Goal: Task Accomplishment & Management: Complete application form

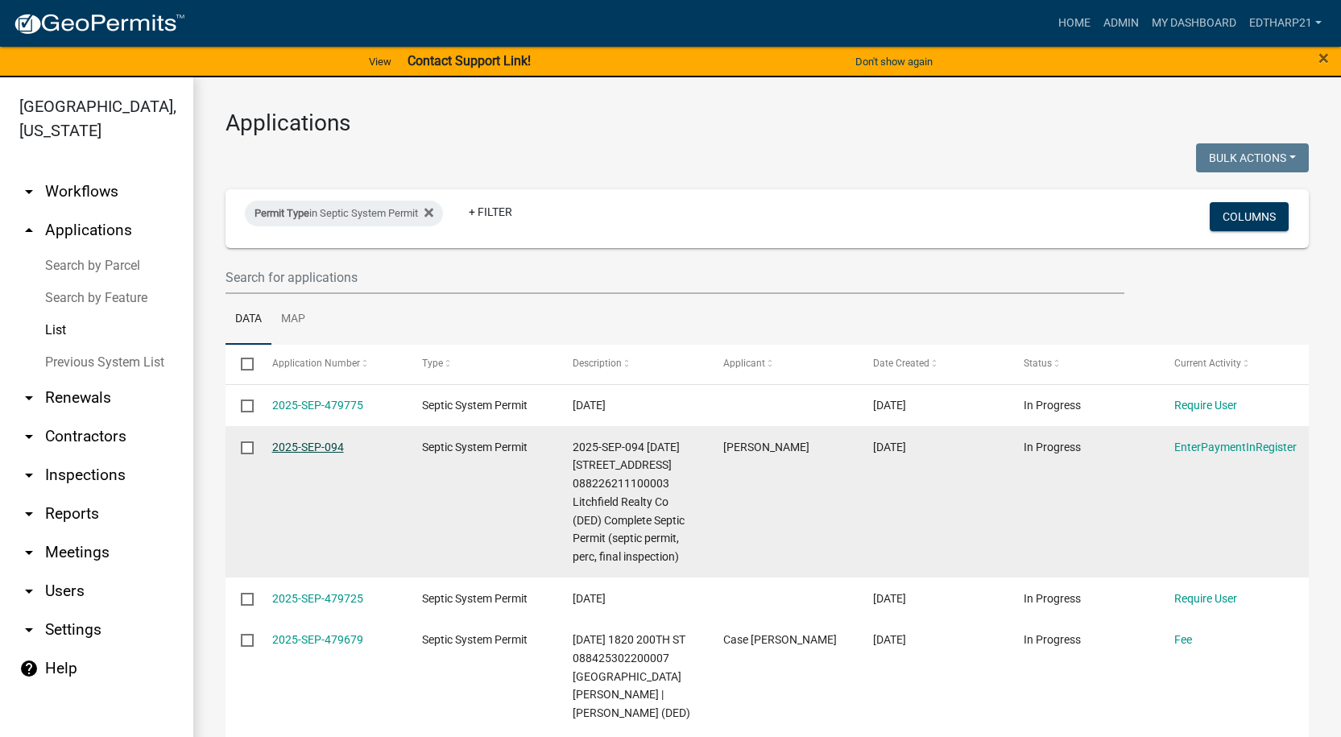
click at [313, 449] on link "2025-SEP-094" at bounding box center [308, 447] width 72 height 13
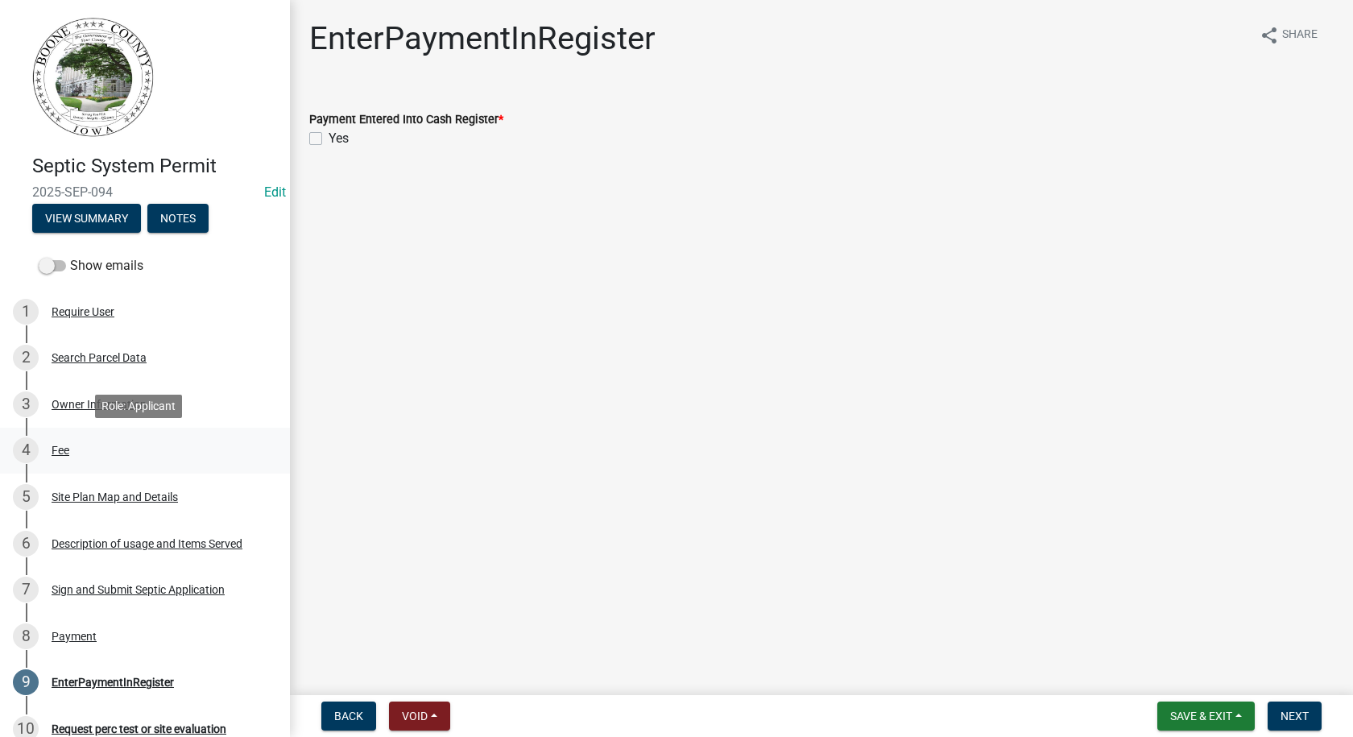
scroll to position [403, 0]
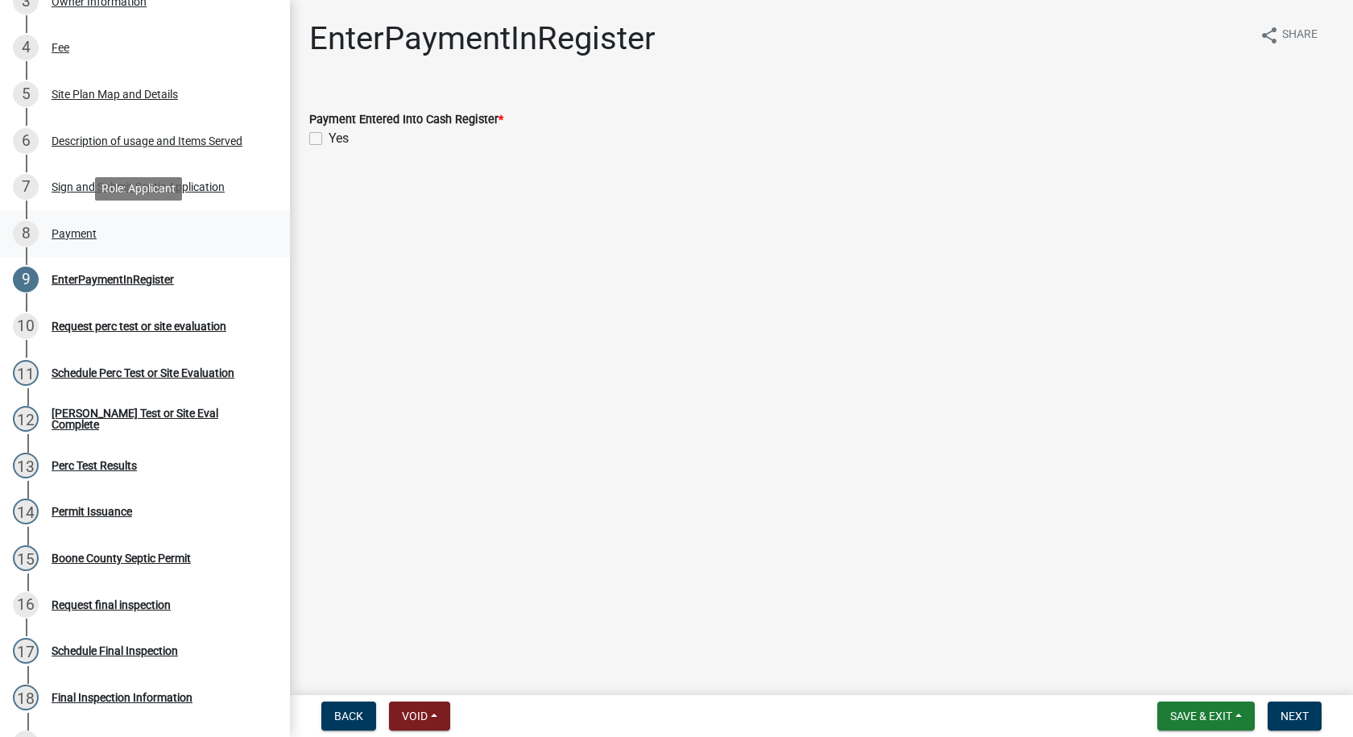
click at [74, 234] on div "Payment" at bounding box center [74, 233] width 45 height 11
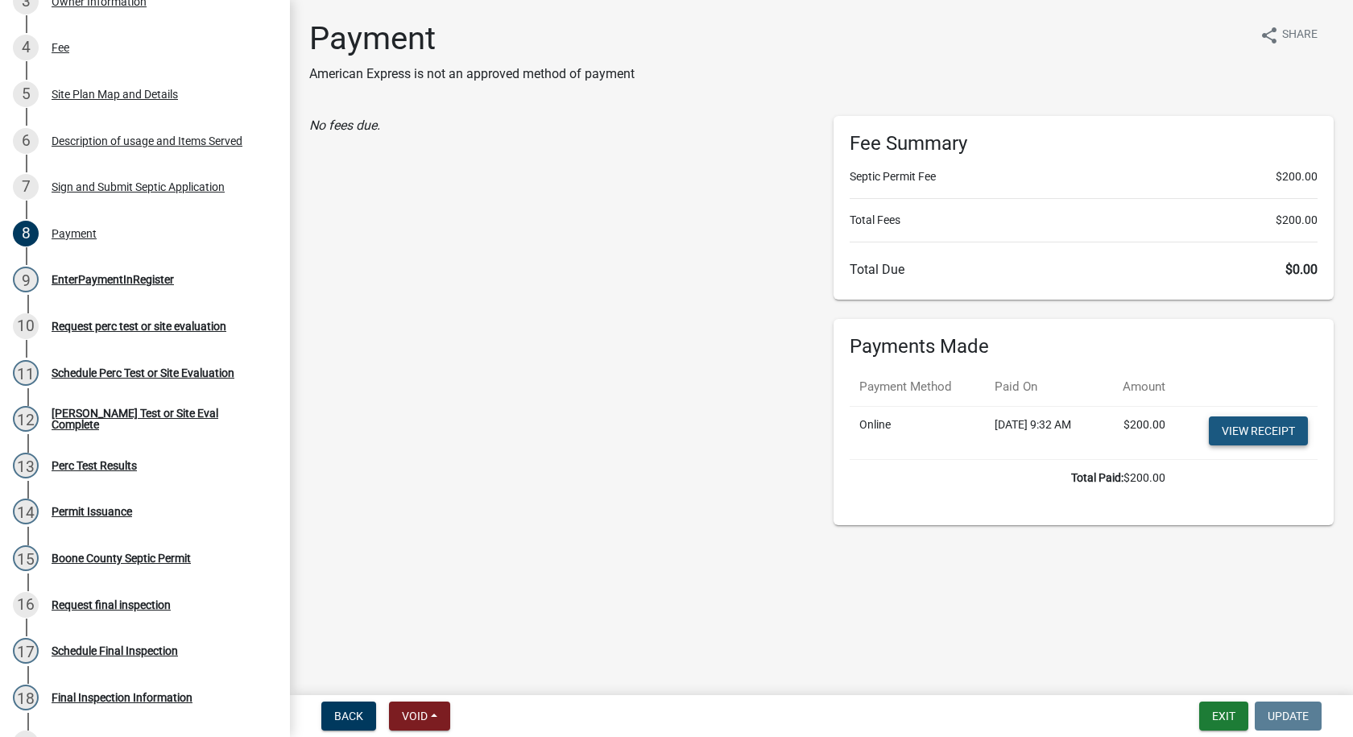
click at [1220, 429] on link "View receipt" at bounding box center [1258, 430] width 99 height 29
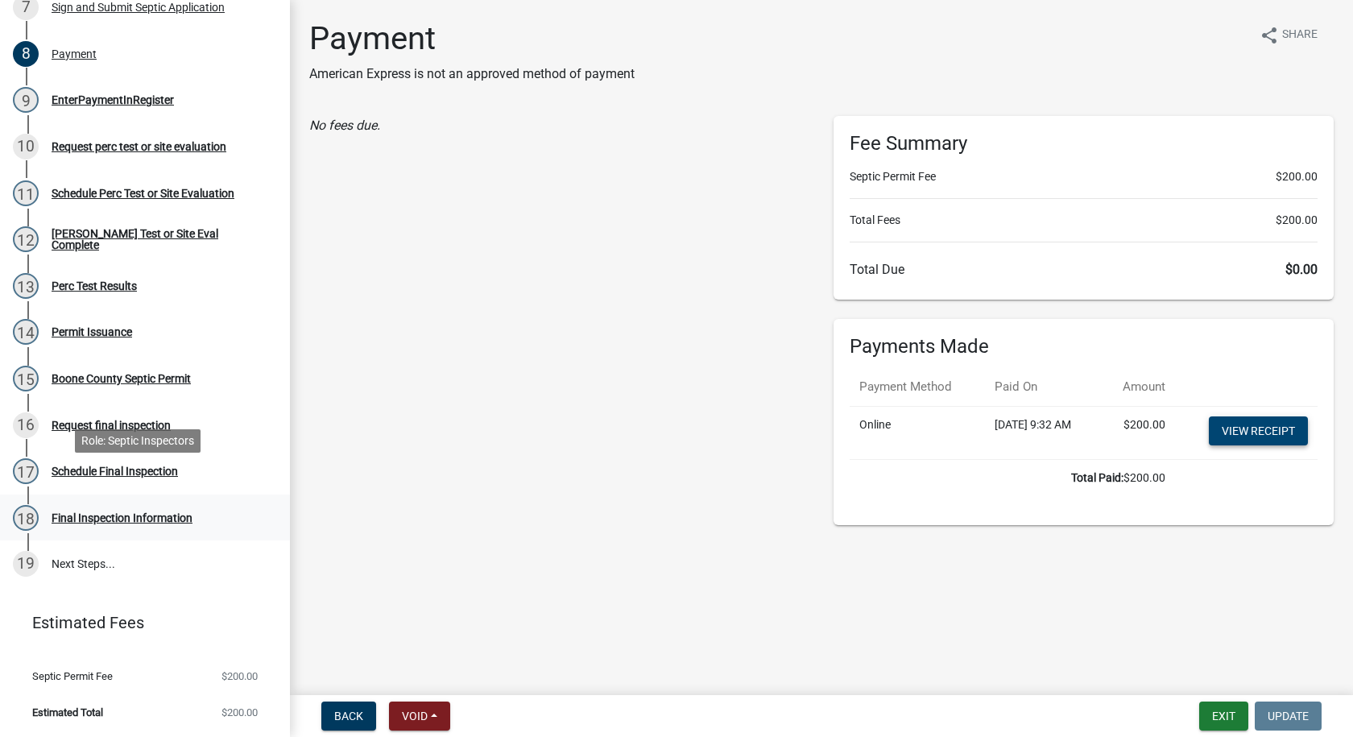
scroll to position [341, 0]
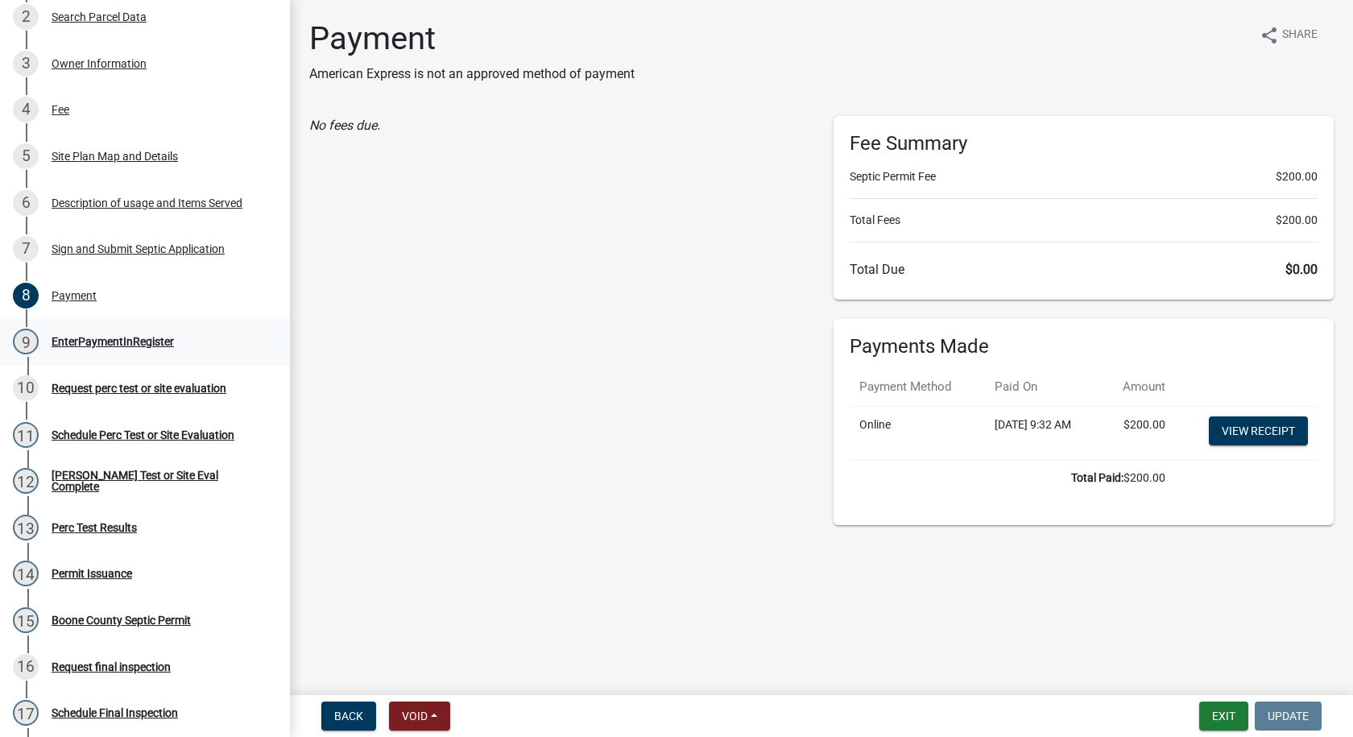
click at [108, 340] on div "EnterPaymentInRegister" at bounding box center [113, 341] width 122 height 11
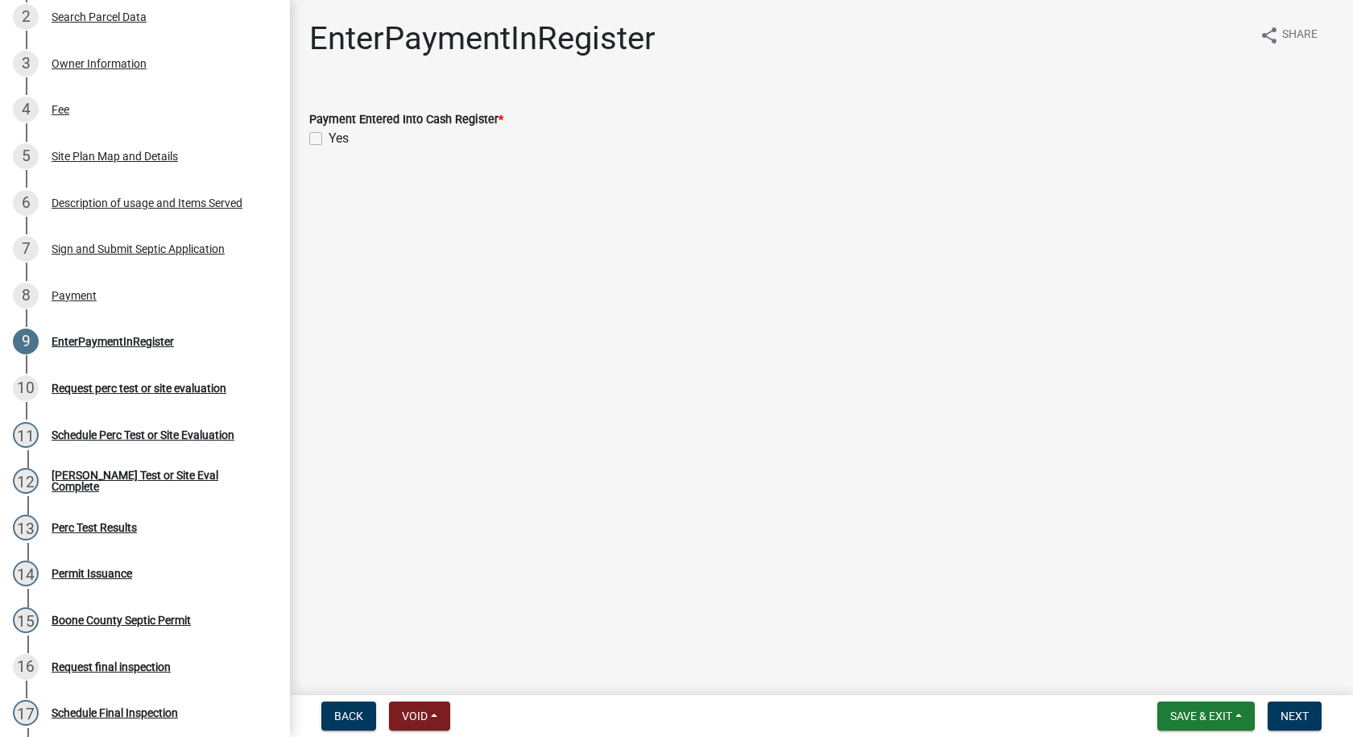
click at [329, 135] on label "Yes" at bounding box center [339, 138] width 20 height 19
click at [329, 135] on input "Yes" at bounding box center [334, 134] width 10 height 10
checkbox input "true"
click at [1290, 710] on span "Next" at bounding box center [1295, 716] width 28 height 13
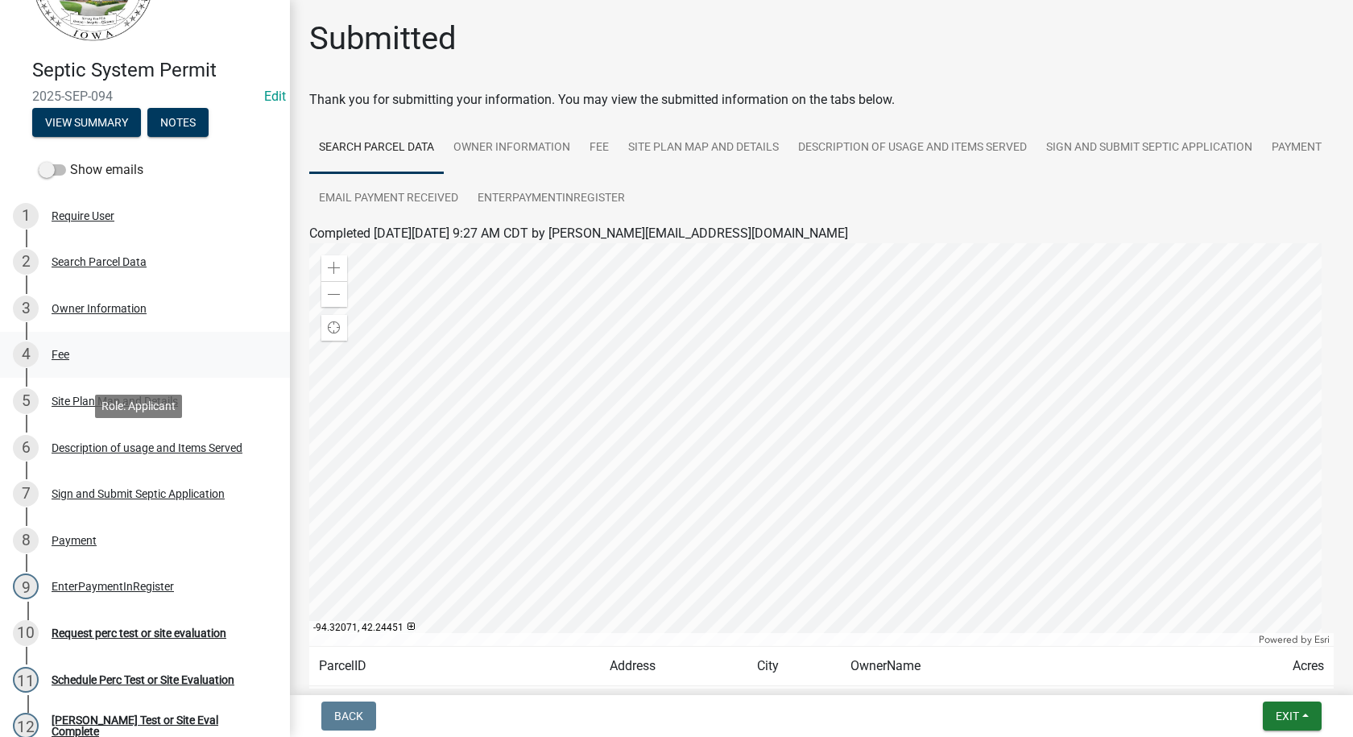
scroll to position [0, 0]
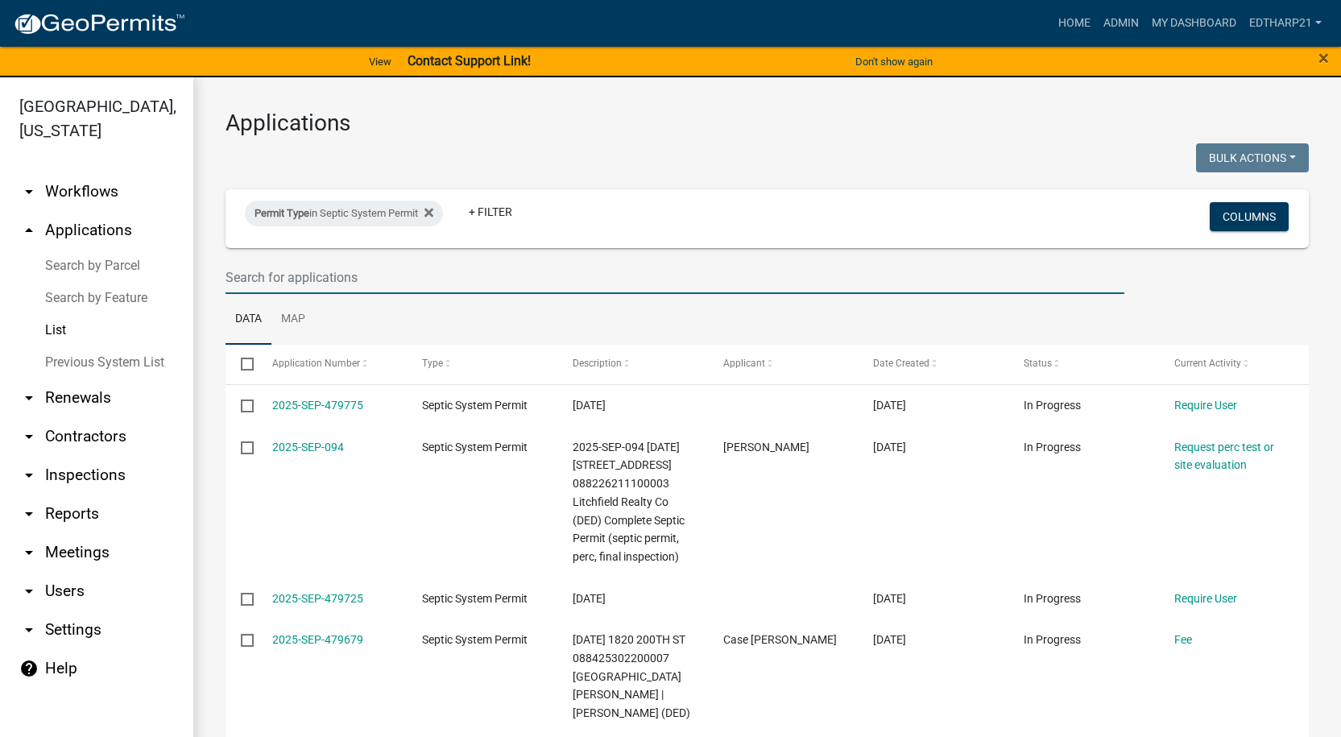
click at [233, 279] on input "text" at bounding box center [675, 277] width 899 height 33
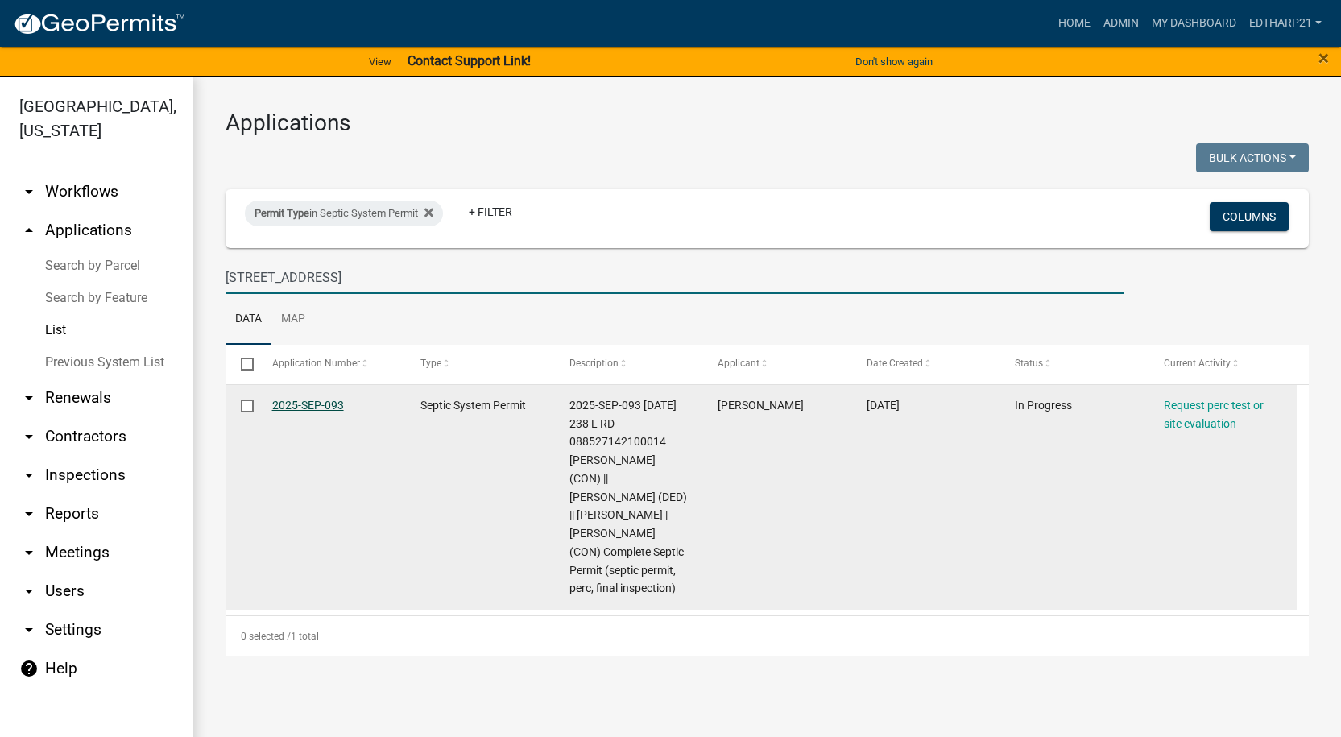
type input "[STREET_ADDRESS]"
click at [304, 408] on link "2025-SEP-093" at bounding box center [308, 405] width 72 height 13
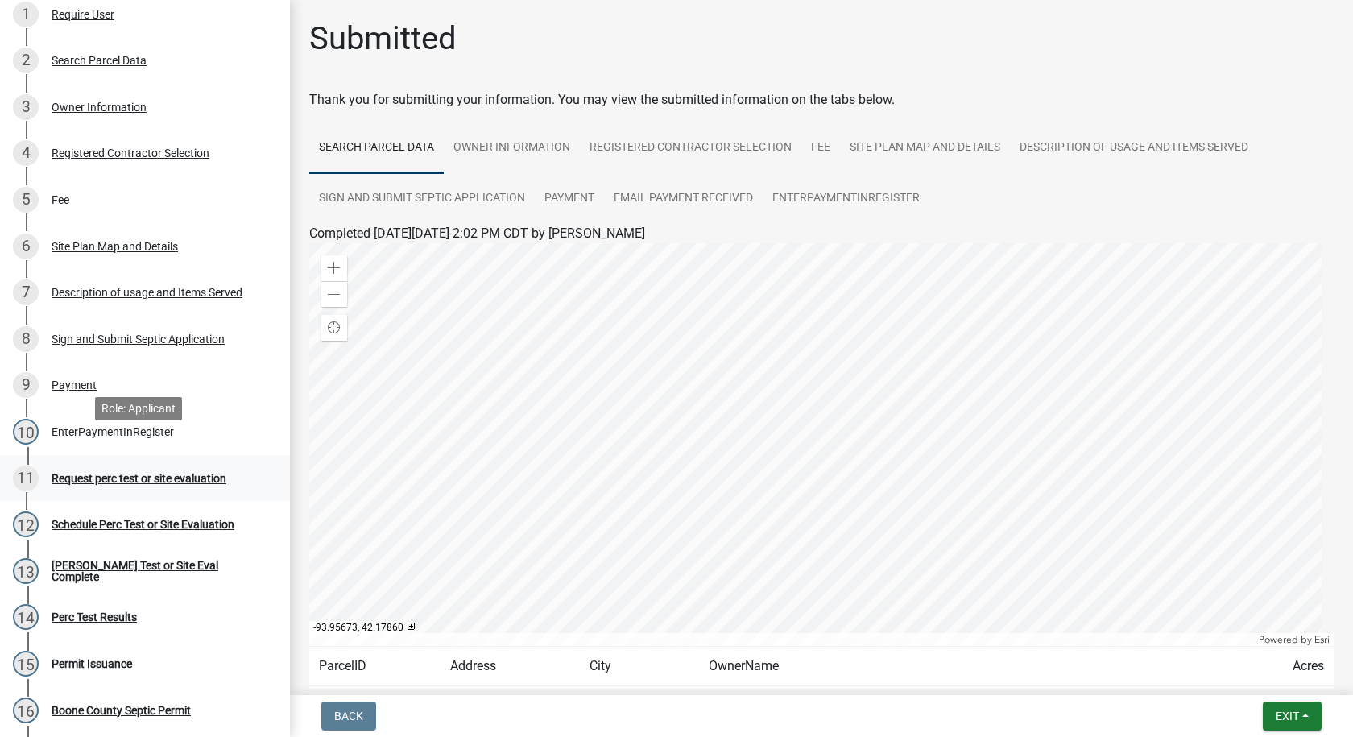
scroll to position [322, 0]
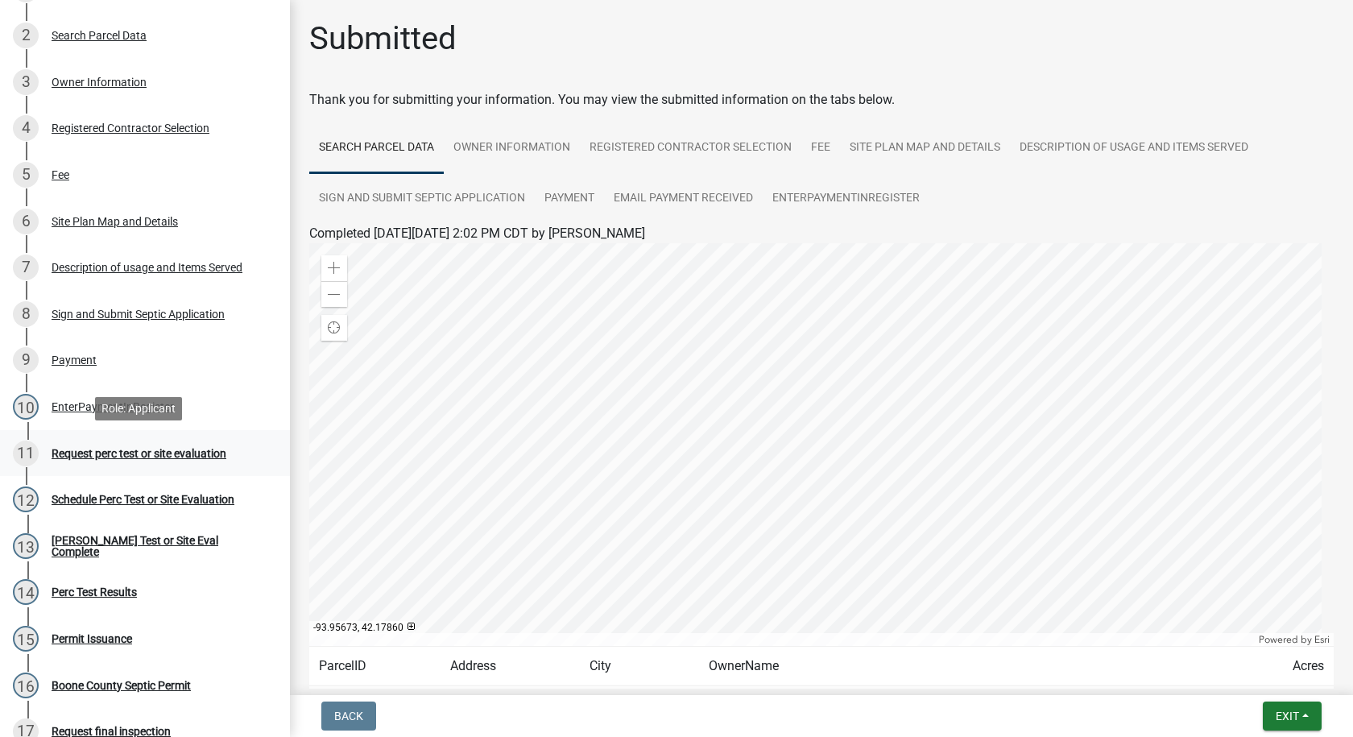
click at [203, 454] on div "Request perc test or site evaluation" at bounding box center [139, 453] width 175 height 11
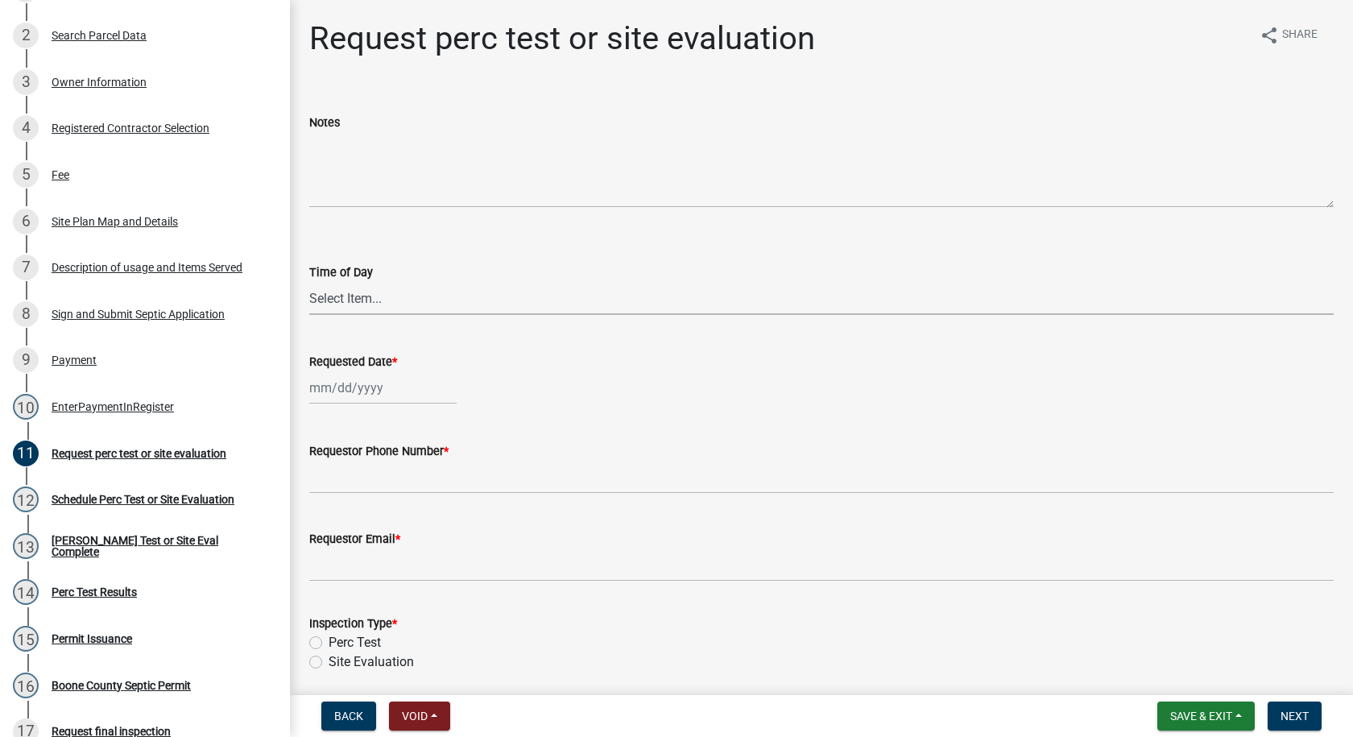
click at [332, 300] on select "Select Item... AM PM" at bounding box center [821, 298] width 1025 height 33
click at [309, 282] on select "Select Item... AM PM" at bounding box center [821, 298] width 1025 height 33
select select "6c109ef4-37e2-45c6-b0e8-db9b1cf7fb51"
click at [325, 384] on div at bounding box center [382, 387] width 147 height 33
select select "9"
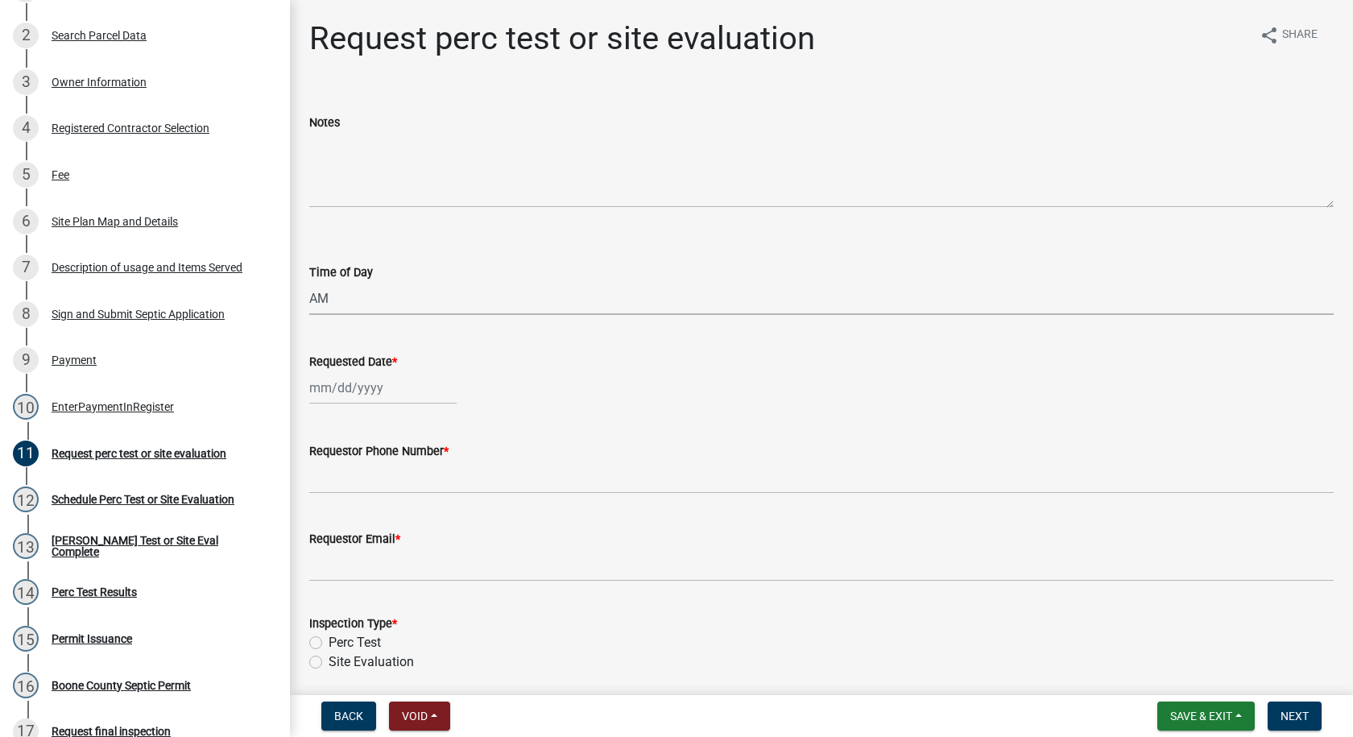
select select "2025"
click at [379, 524] on div "17" at bounding box center [377, 525] width 26 height 26
type input "[DATE]"
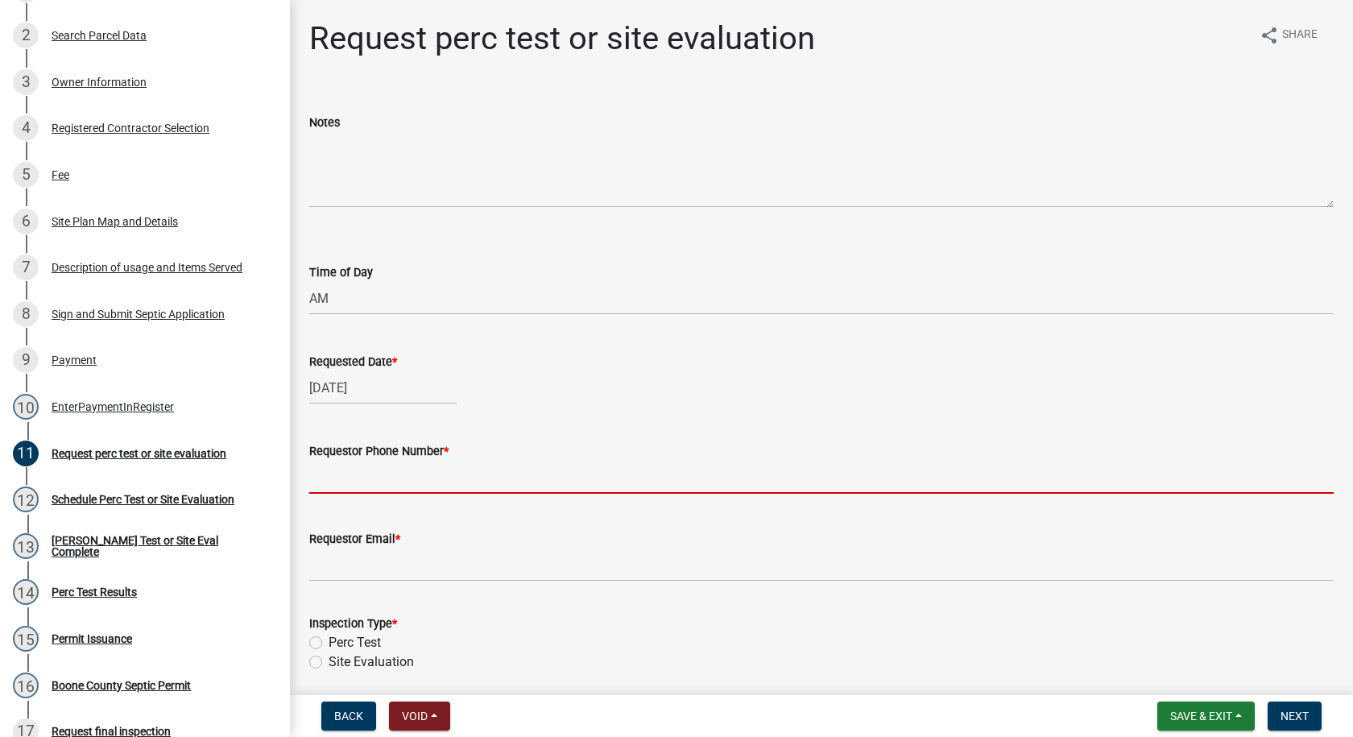
click at [357, 473] on input "Requestor Phone Number *" at bounding box center [821, 477] width 1025 height 33
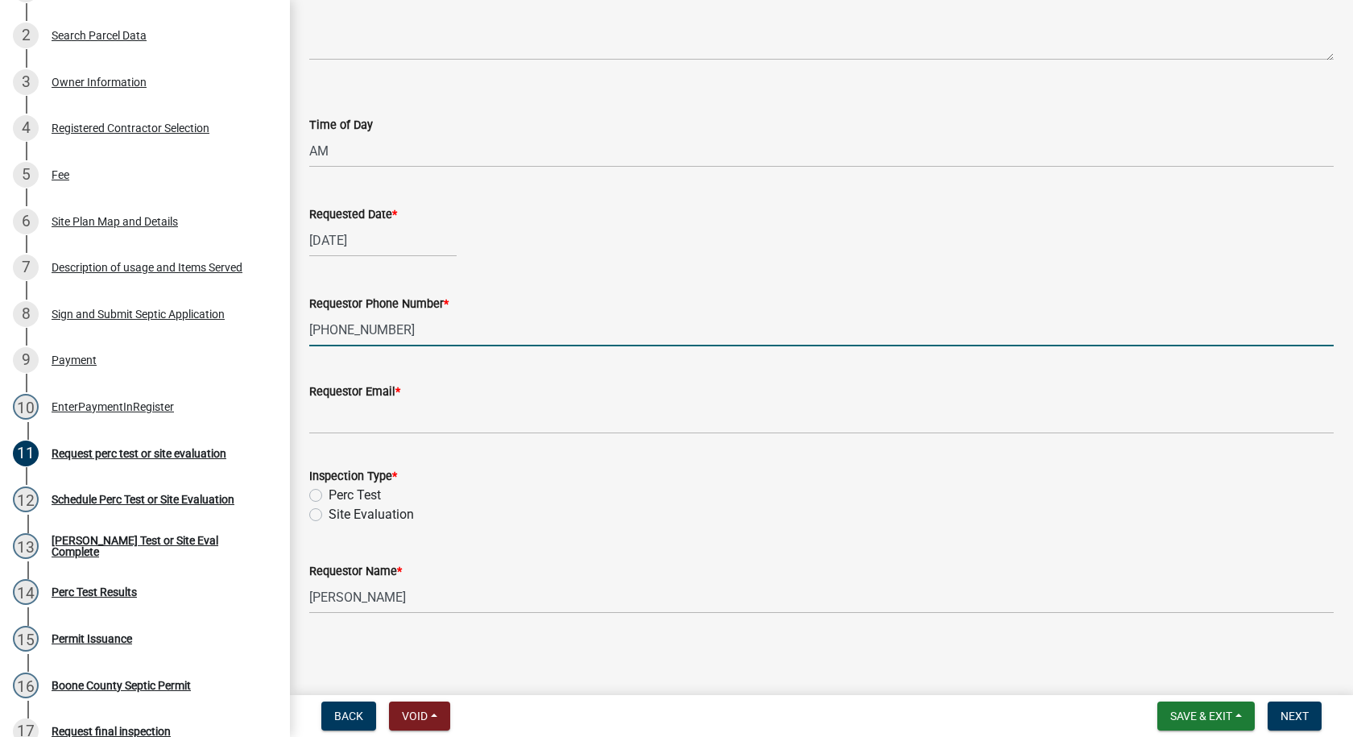
scroll to position [148, 0]
type input "[PHONE_NUMBER]"
click at [370, 416] on input "Requestor Email *" at bounding box center [821, 416] width 1025 height 33
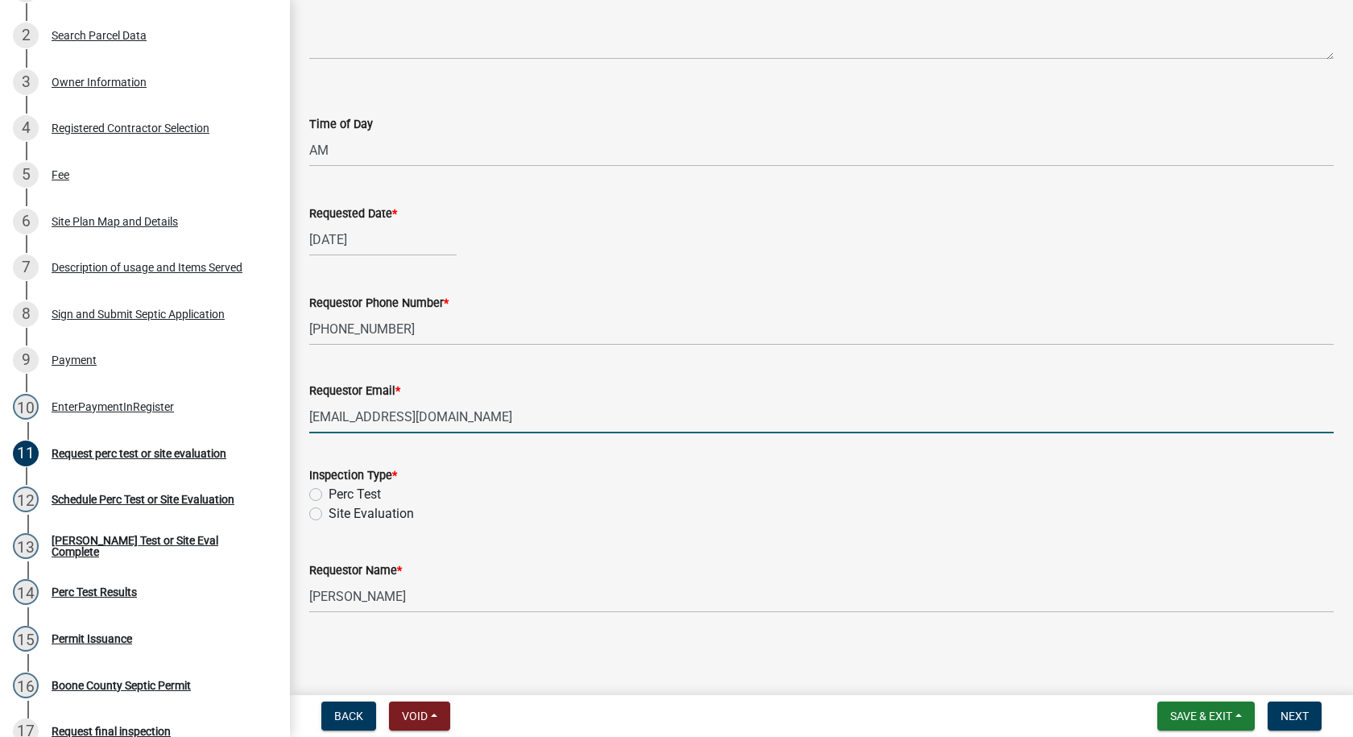
type input "[EMAIL_ADDRESS][DOMAIN_NAME]"
click at [329, 495] on label "Perc Test" at bounding box center [355, 494] width 52 height 19
click at [329, 495] on input "Perc Test" at bounding box center [334, 490] width 10 height 10
radio input "true"
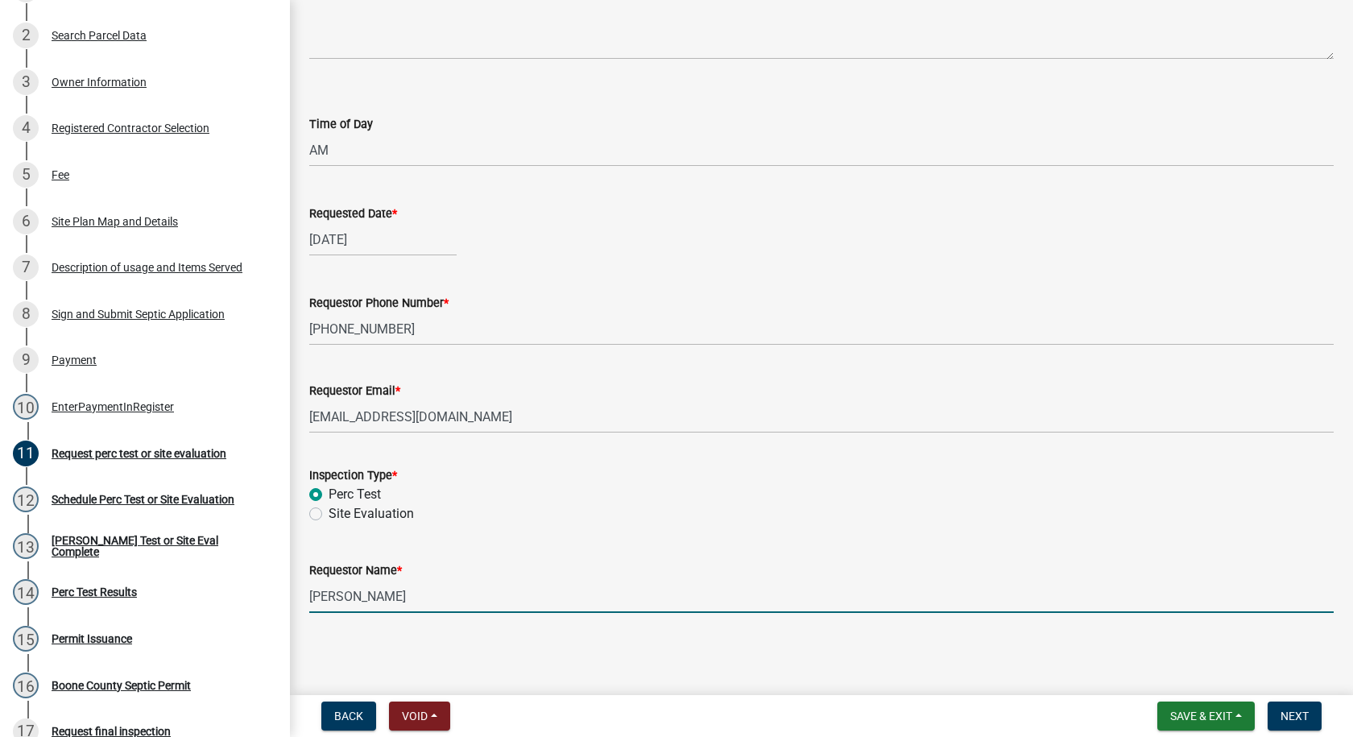
click at [425, 598] on input "[PERSON_NAME]" at bounding box center [821, 596] width 1025 height 33
type input "M"
type input "[PERSON_NAME]"
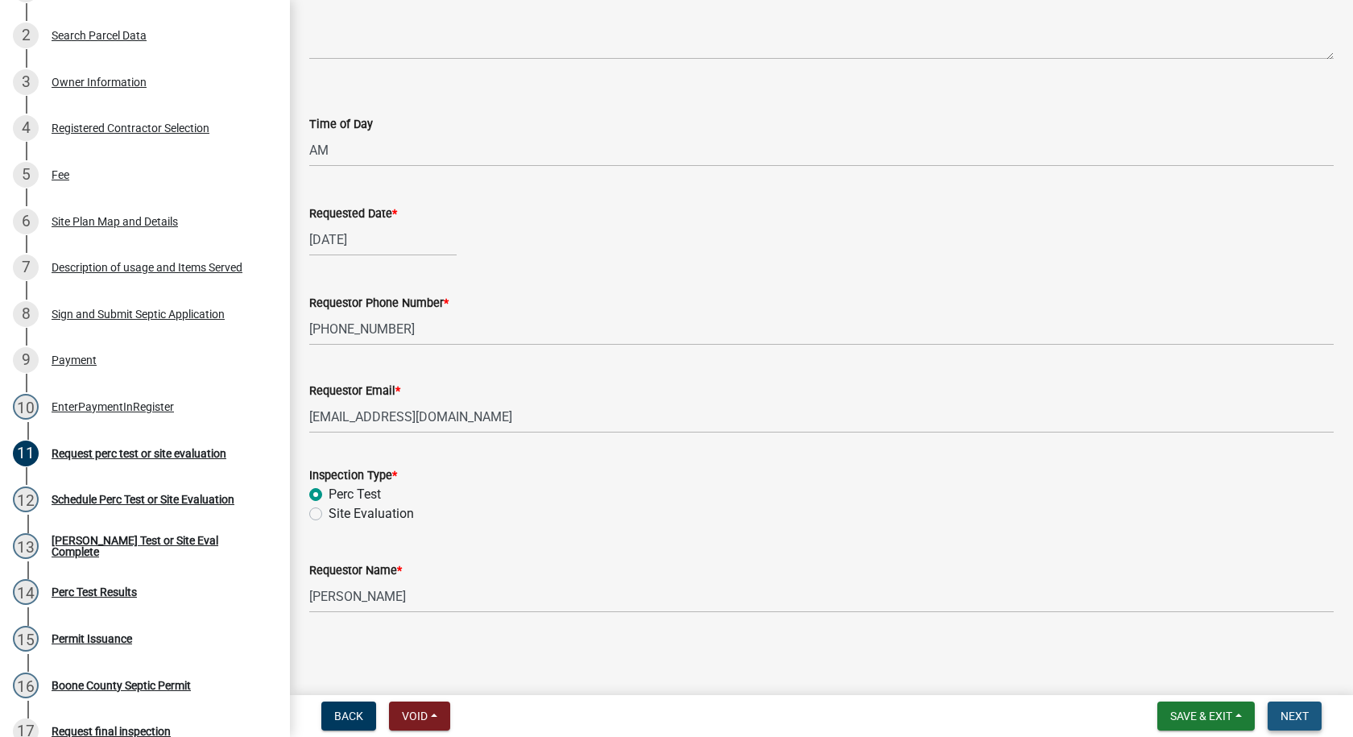
click at [1292, 714] on span "Next" at bounding box center [1295, 716] width 28 height 13
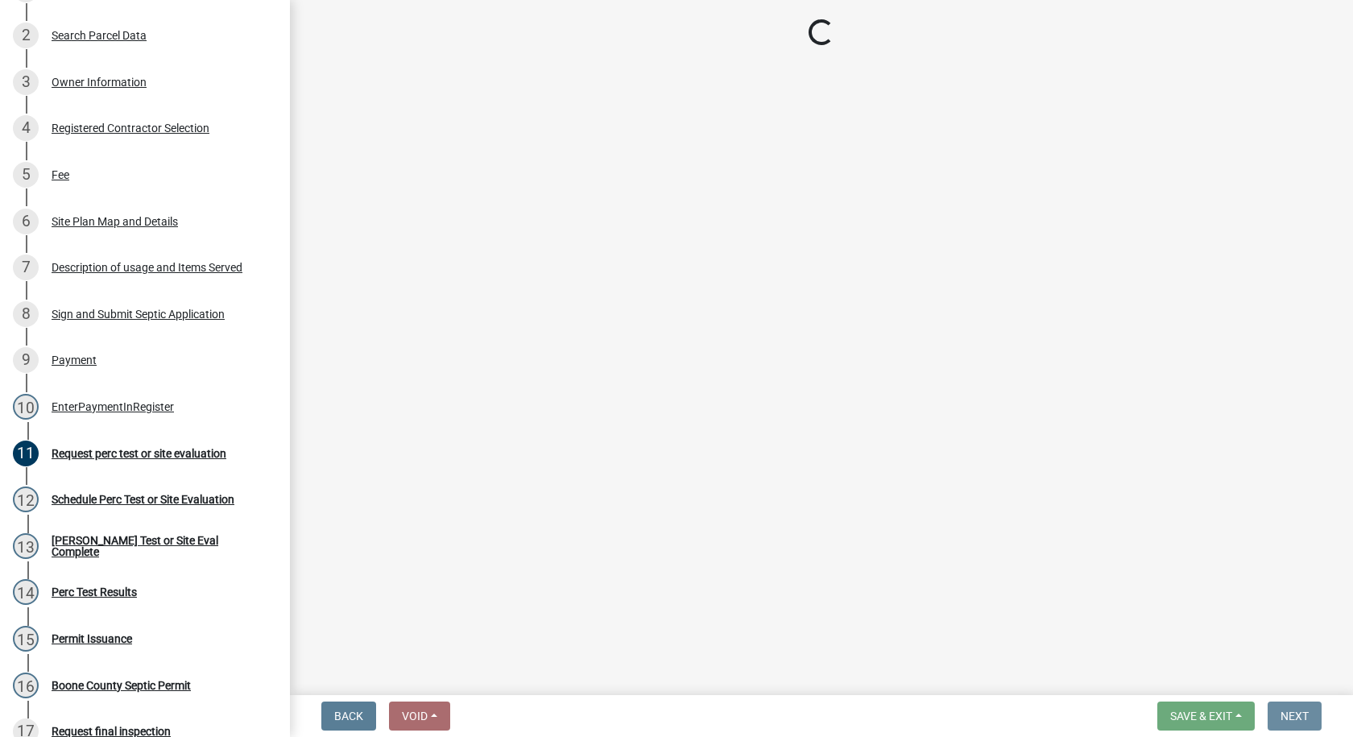
scroll to position [0, 0]
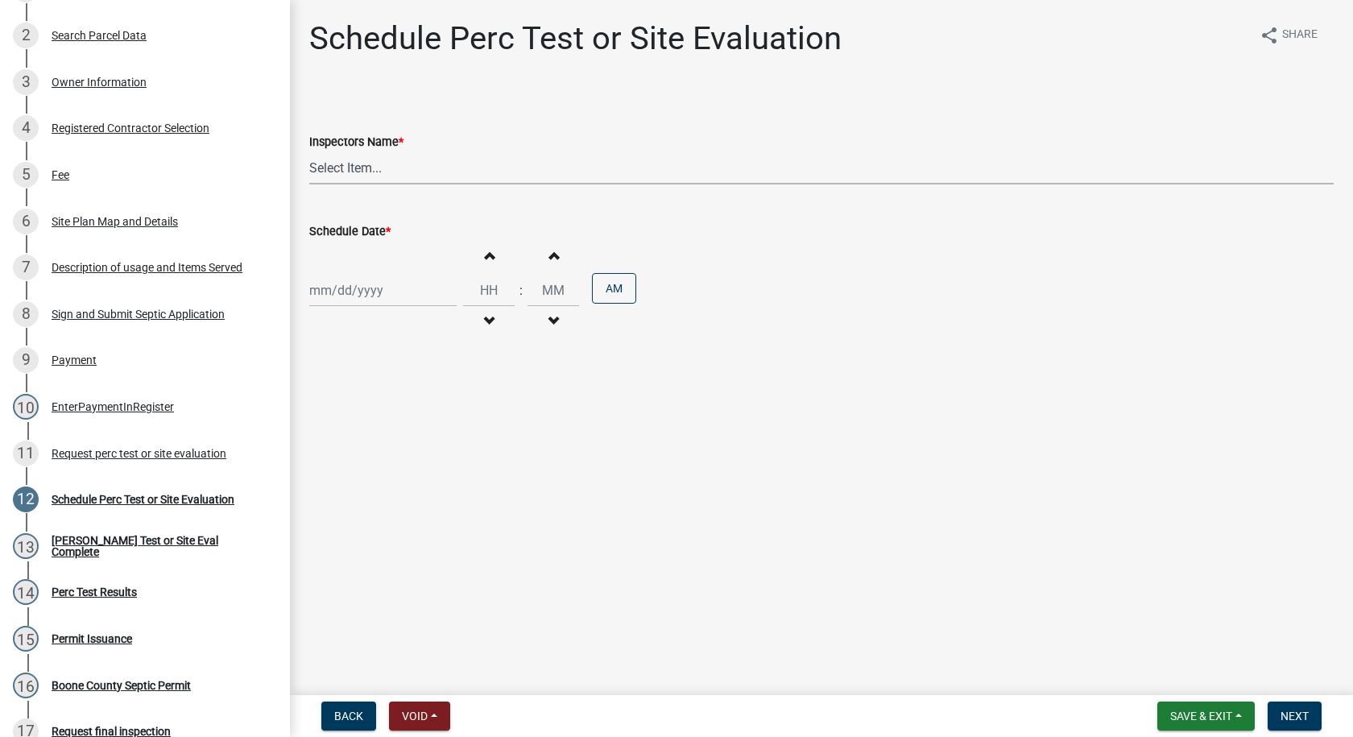
click at [371, 165] on select "Select Item... EdTharp21 (EdTharp21) mspeers ([PERSON_NAME]) WandaCox ([PERSON_…" at bounding box center [821, 167] width 1025 height 33
select select "1166babb-7ce8-442f-9c4a-1180ef3e1882"
click at [309, 151] on select "Select Item... EdTharp21 (EdTharp21) mspeers ([PERSON_NAME]) WandaCox ([PERSON_…" at bounding box center [821, 167] width 1025 height 33
click at [350, 292] on div at bounding box center [382, 290] width 147 height 33
select select "9"
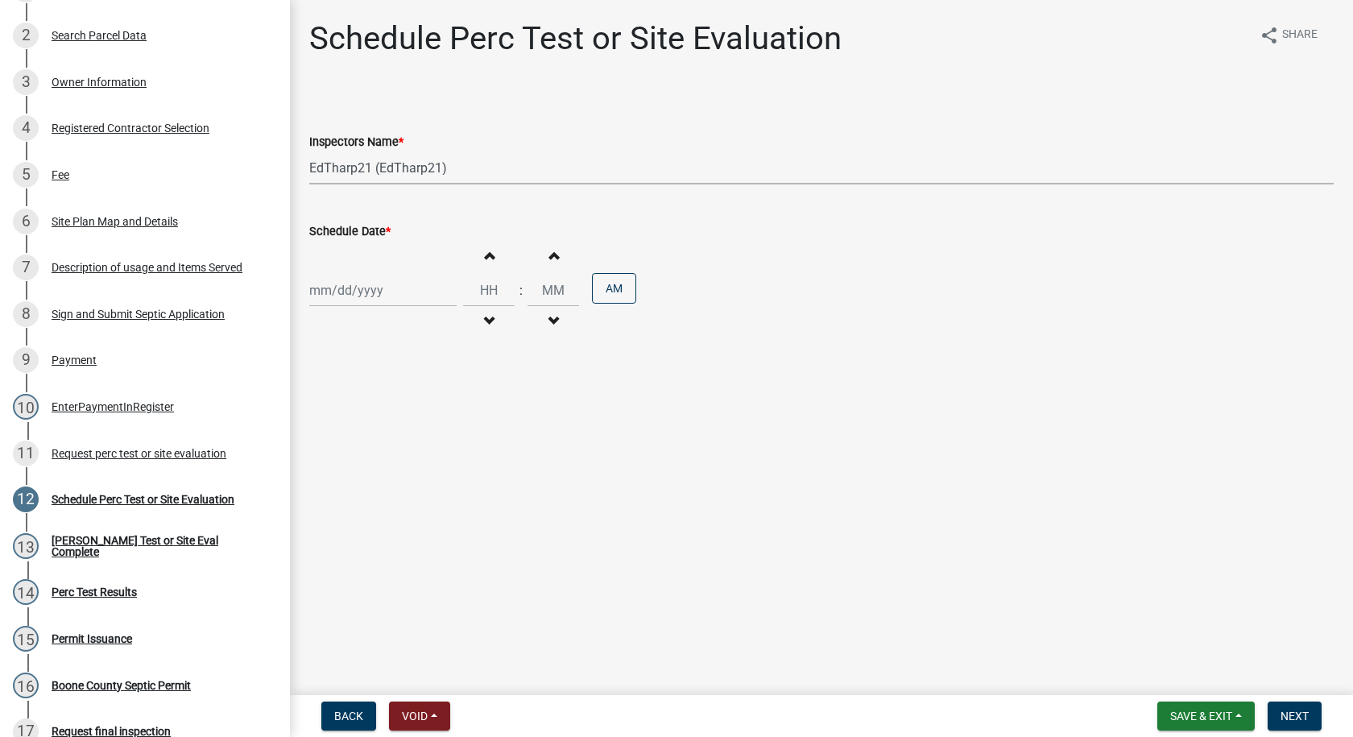
select select "2025"
click at [379, 420] on div "17" at bounding box center [377, 428] width 26 height 26
type input "[DATE]"
click at [485, 249] on span "button" at bounding box center [489, 255] width 8 height 13
type input "01"
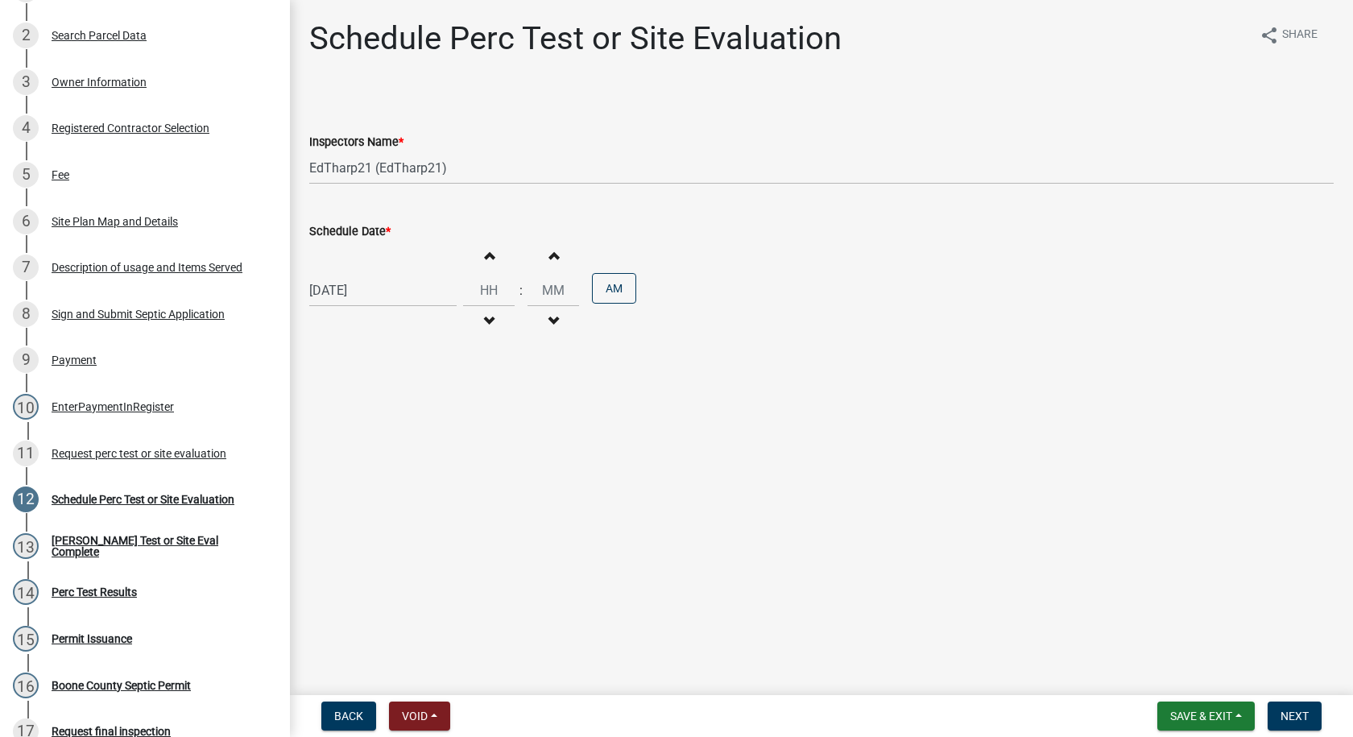
type input "00"
click at [485, 320] on span "button" at bounding box center [489, 321] width 8 height 13
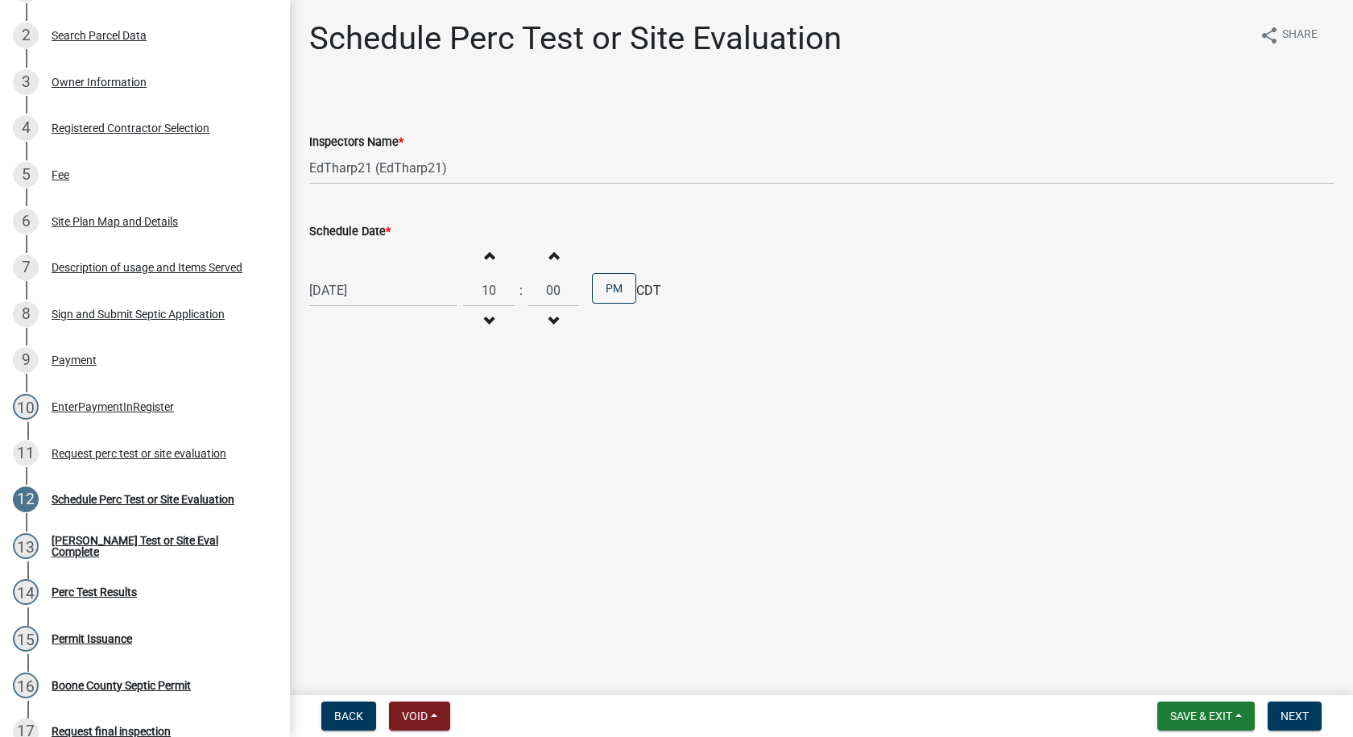
type input "09"
click at [594, 291] on button "PM" at bounding box center [614, 288] width 44 height 31
click at [1287, 708] on button "Next" at bounding box center [1295, 716] width 54 height 29
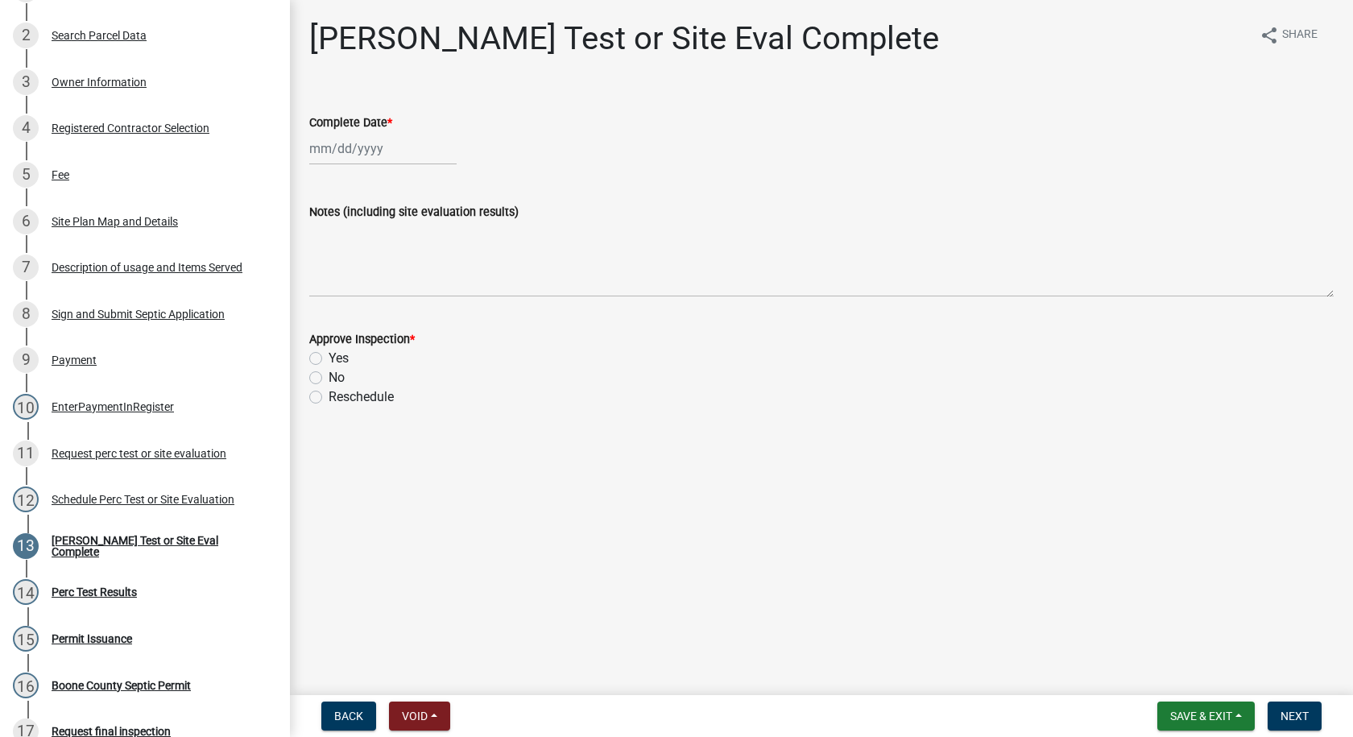
click at [372, 153] on div at bounding box center [382, 148] width 147 height 33
select select "9"
select select "2025"
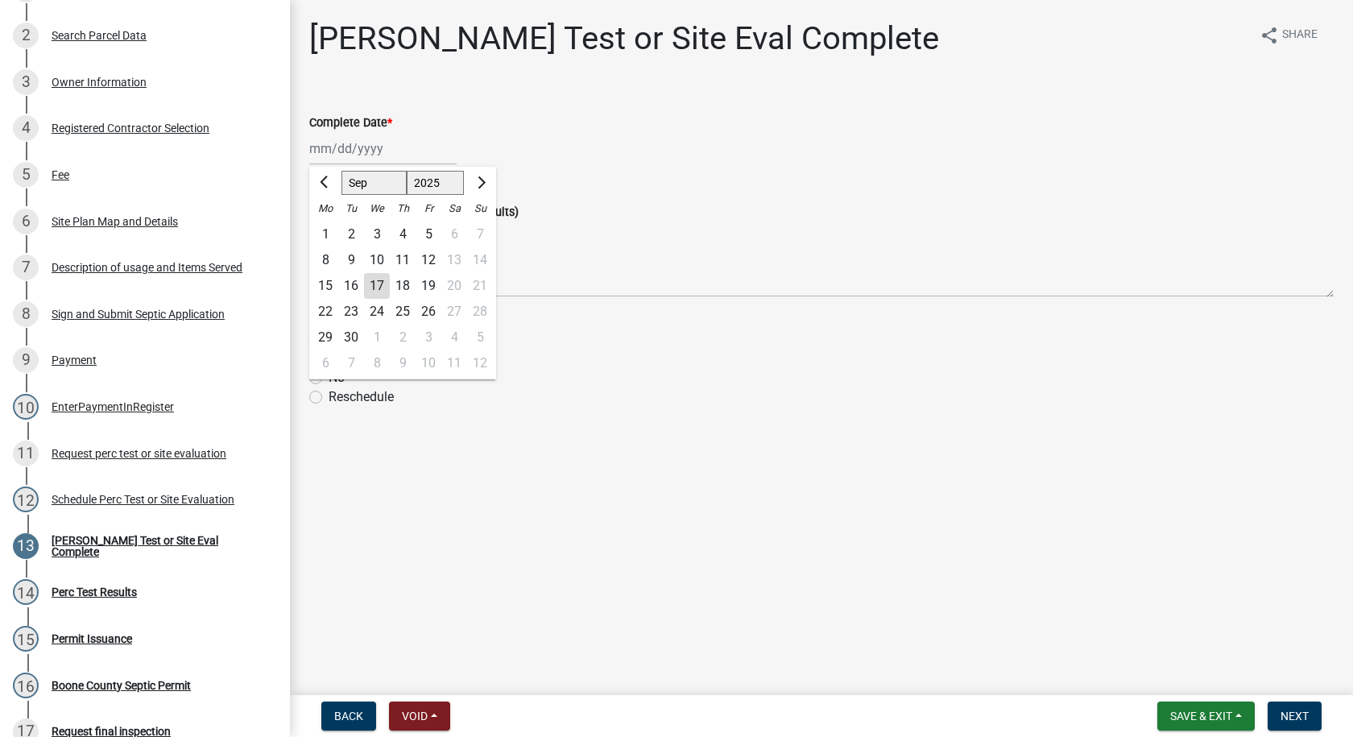
click at [382, 293] on div "17" at bounding box center [377, 286] width 26 height 26
type input "[DATE]"
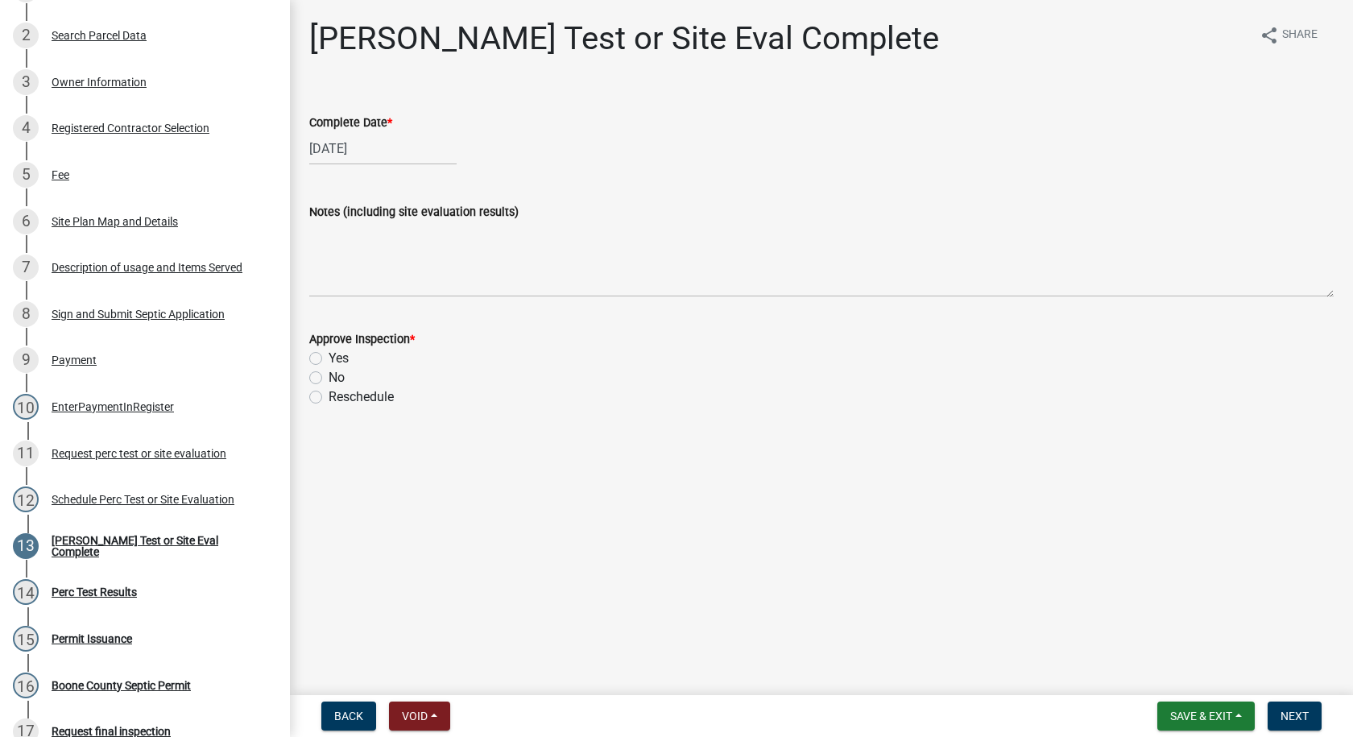
click at [329, 358] on label "Yes" at bounding box center [339, 358] width 20 height 19
click at [329, 358] on input "Yes" at bounding box center [334, 354] width 10 height 10
radio input "true"
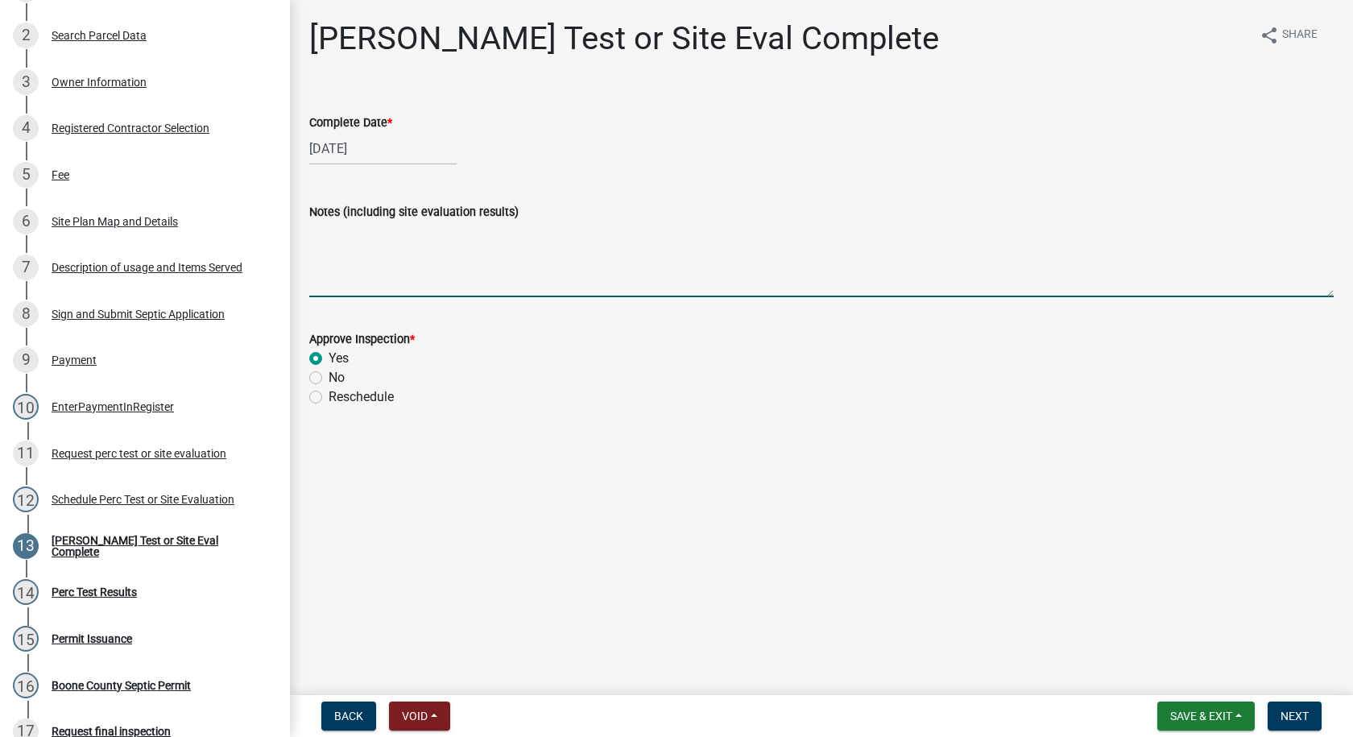
click at [331, 239] on textarea "Notes (including site evaluation results)" at bounding box center [821, 260] width 1025 height 76
drag, startPoint x: 408, startPoint y: 233, endPoint x: 649, endPoint y: 272, distance: 244.1
click at [657, 269] on textarea "Talked to owner whiele preforming the percolation test" at bounding box center [821, 260] width 1025 height 76
drag, startPoint x: 438, startPoint y: 231, endPoint x: 446, endPoint y: 239, distance: 11.4
click at [440, 230] on textarea "Talked to owner whiele preforming the percolation test" at bounding box center [821, 260] width 1025 height 76
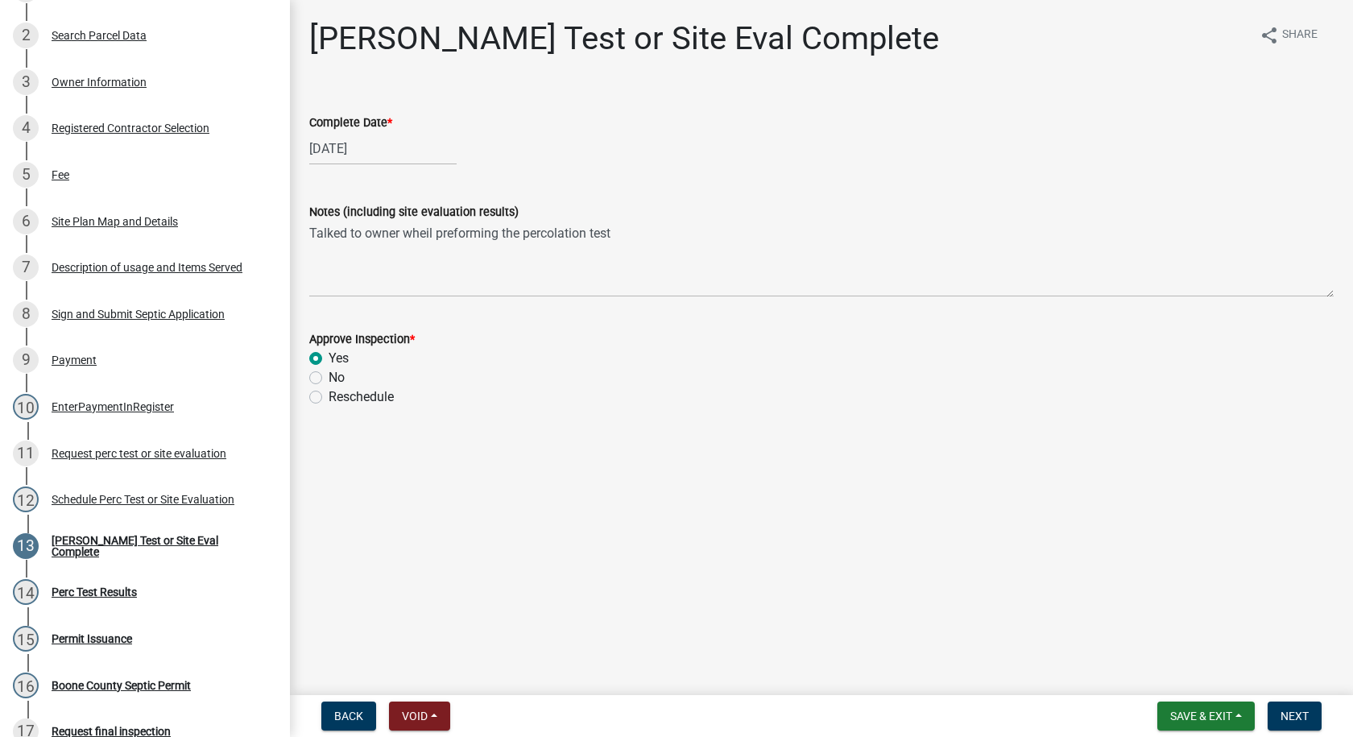
drag, startPoint x: 422, startPoint y: 234, endPoint x: 643, endPoint y: 363, distance: 256.0
click at [643, 363] on div "Yes" at bounding box center [821, 358] width 1025 height 19
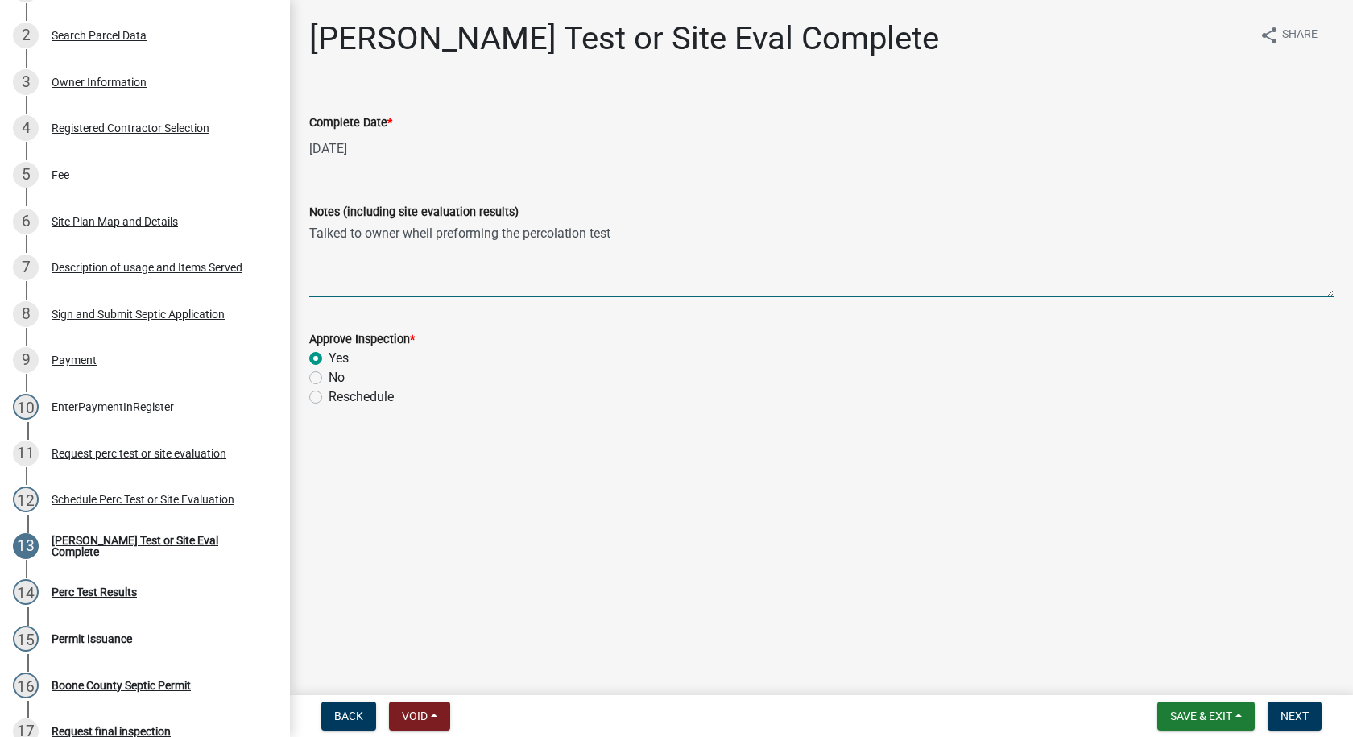
click at [434, 234] on textarea "Talked to owner wheil preforming the percolation test" at bounding box center [821, 260] width 1025 height 76
click at [620, 235] on textarea "Talked to owner while preforming the percolation test" at bounding box center [821, 260] width 1025 height 76
drag, startPoint x: 1263, startPoint y: 236, endPoint x: 1273, endPoint y: 256, distance: 22.3
click at [1264, 236] on textarea "Talked to owner while preforming the percolation test, he stated that maybe the…" at bounding box center [821, 260] width 1025 height 76
type textarea "Talked to owner while preforming the percolation test, he stated that maybe the…"
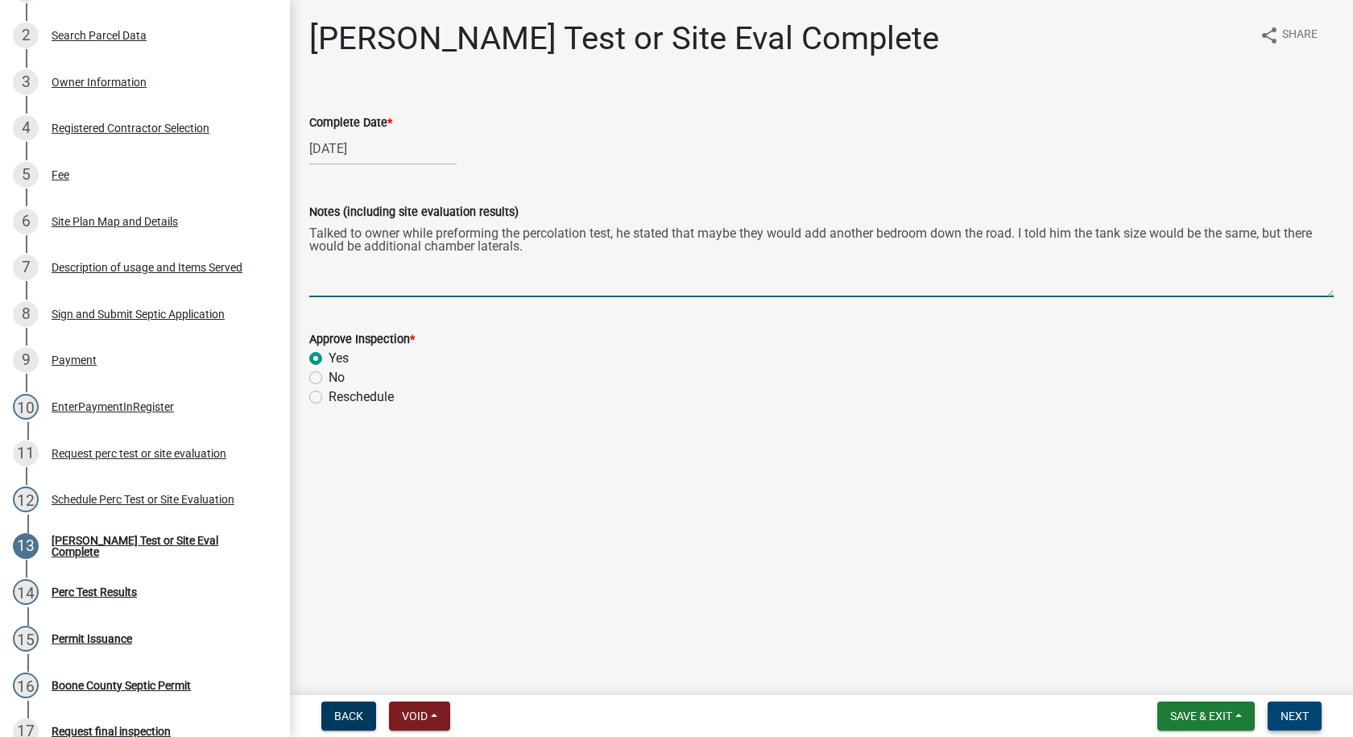
click at [1282, 718] on span "Next" at bounding box center [1295, 716] width 28 height 13
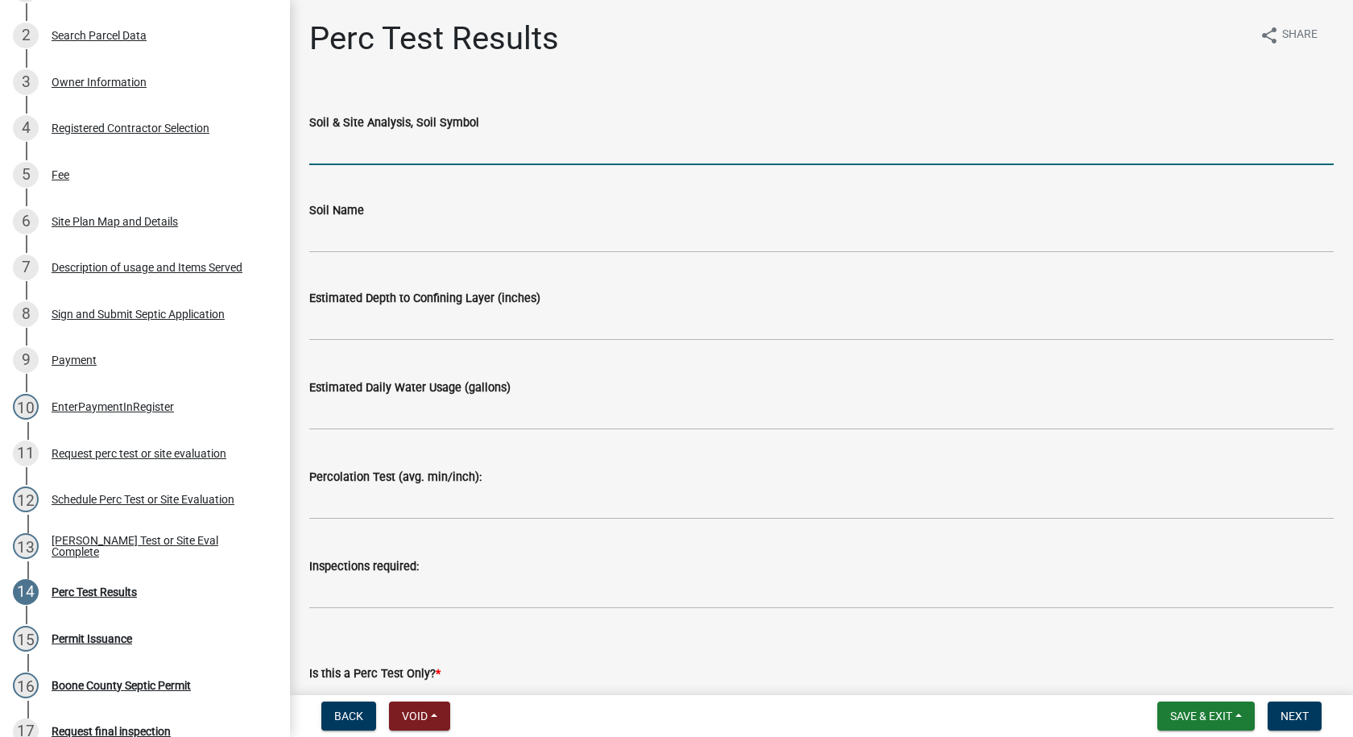
click at [374, 149] on input "Soil & Site Analysis, Soil Symbol" at bounding box center [821, 148] width 1025 height 33
type input "L566C"
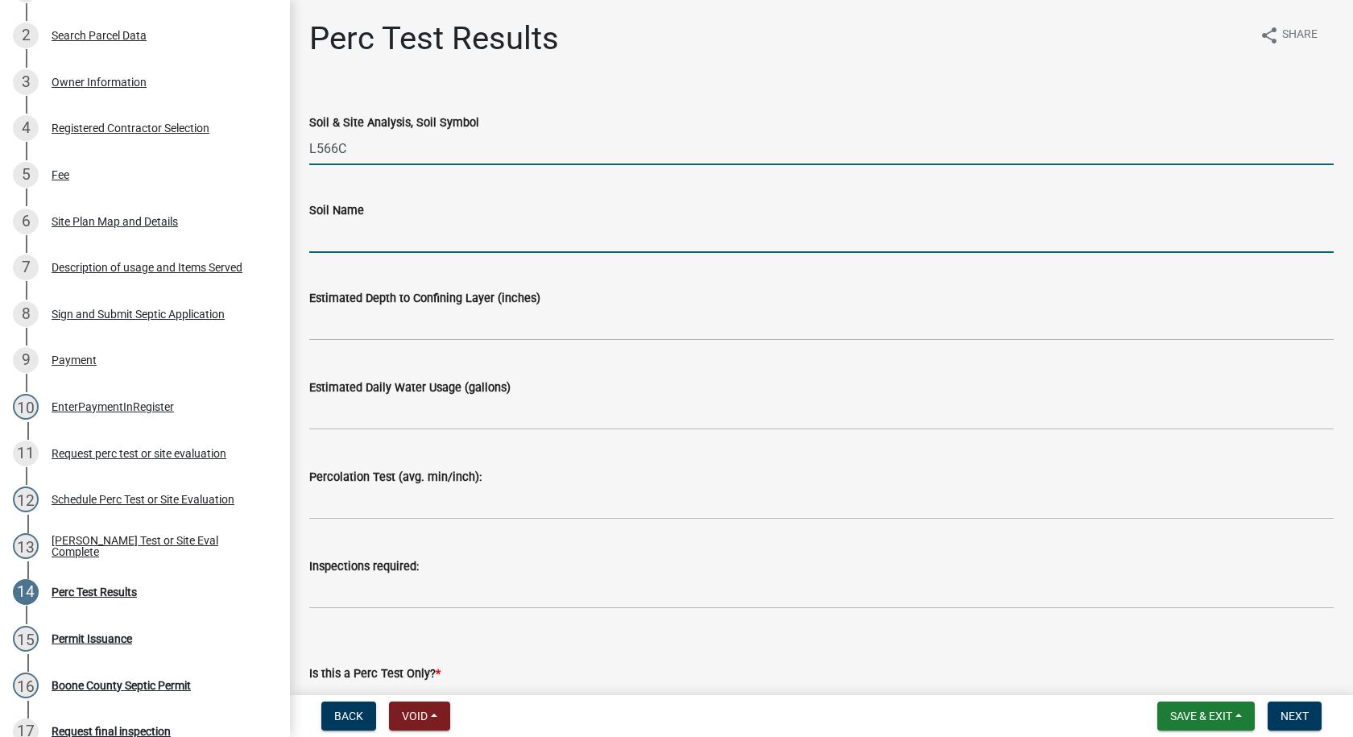
click at [350, 237] on input "Soil Name" at bounding box center [821, 236] width 1025 height 33
type input "Moingona Loam"
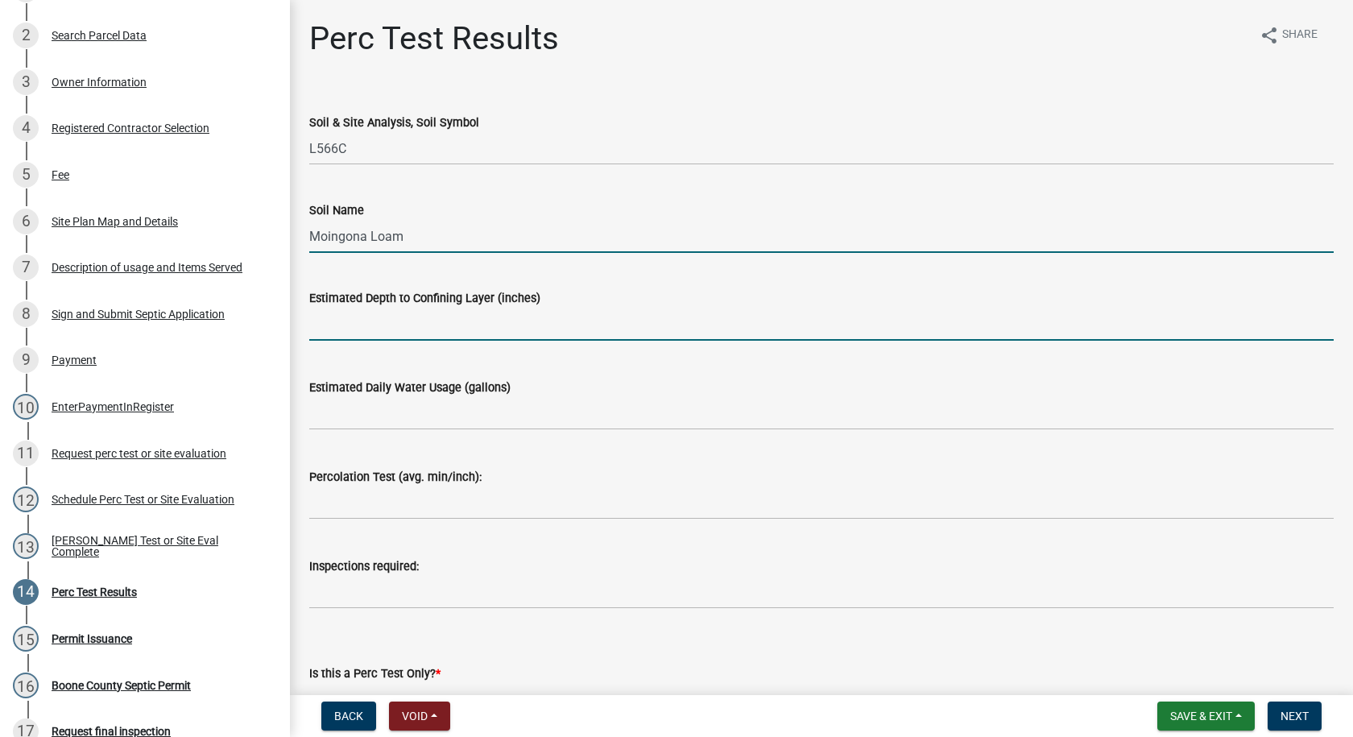
click at [365, 334] on input "text" at bounding box center [821, 324] width 1025 height 33
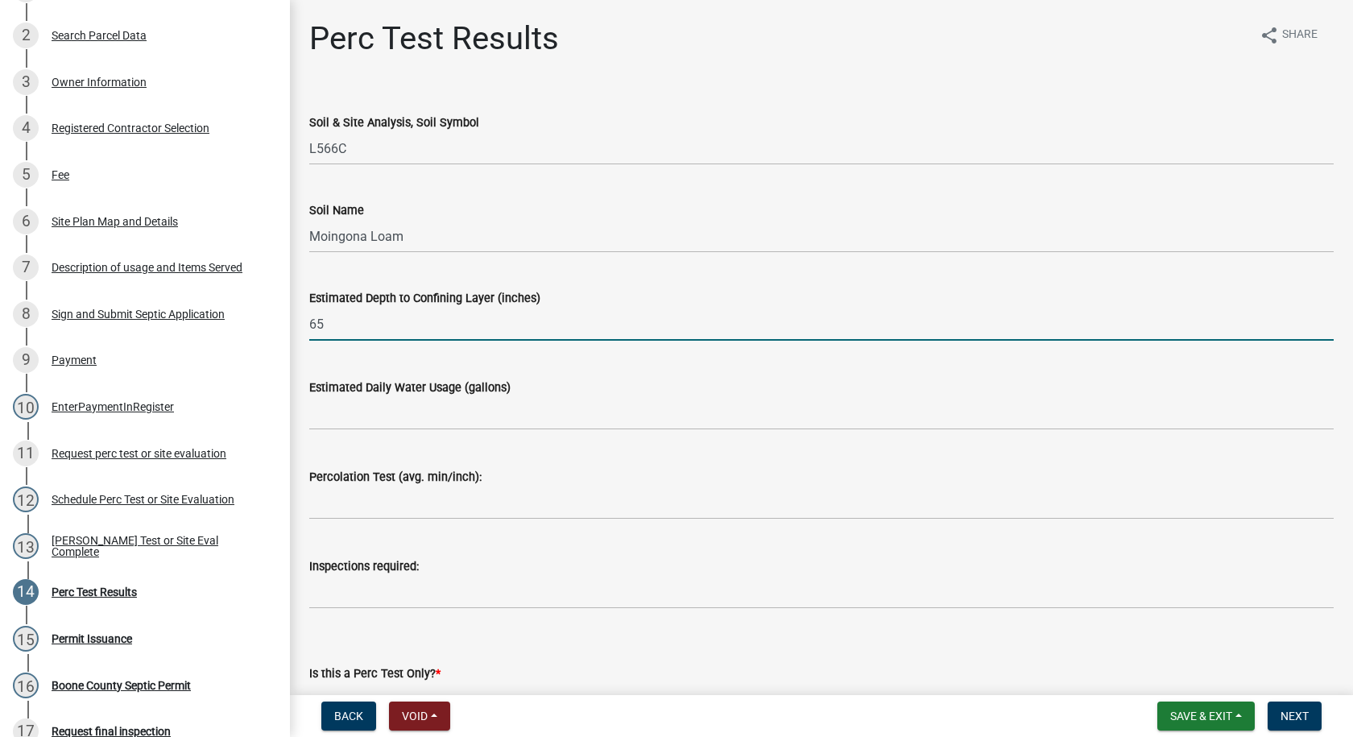
type input "65"
click at [329, 421] on input "text" at bounding box center [821, 413] width 1025 height 33
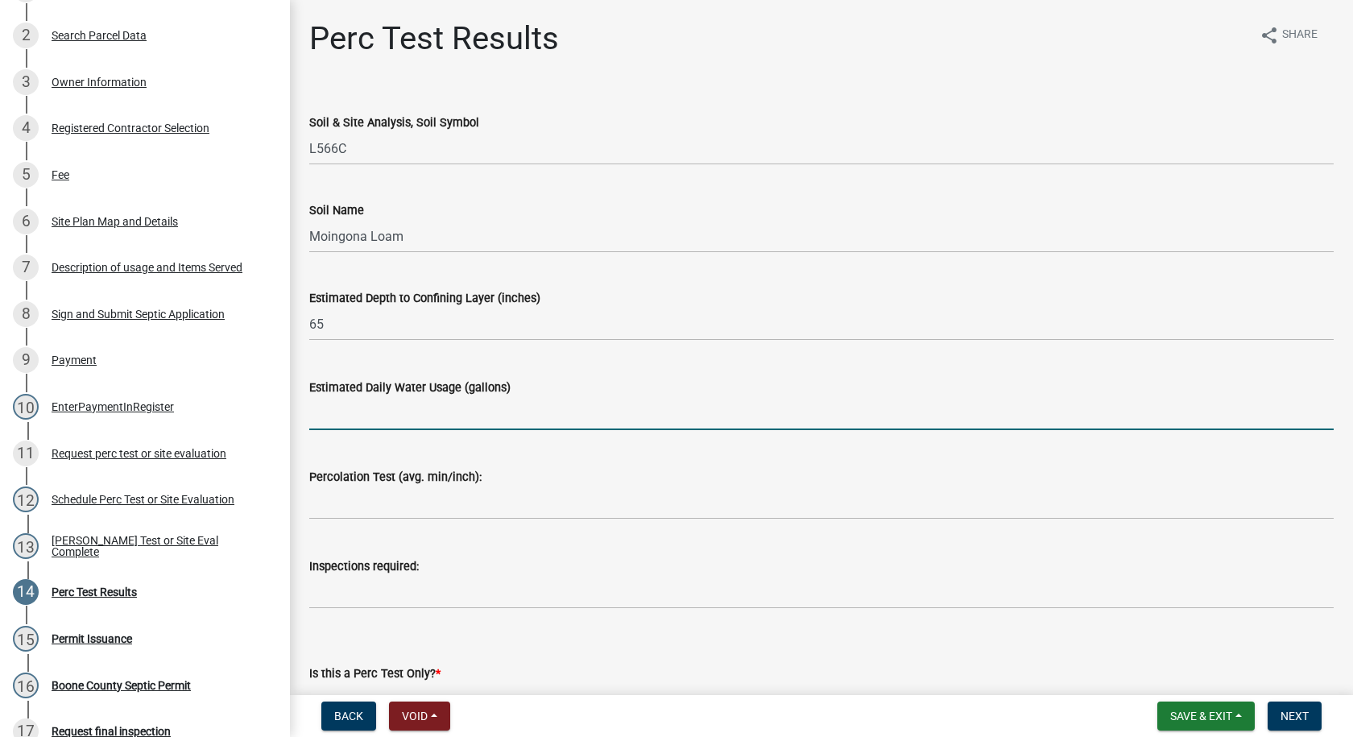
type input "300"
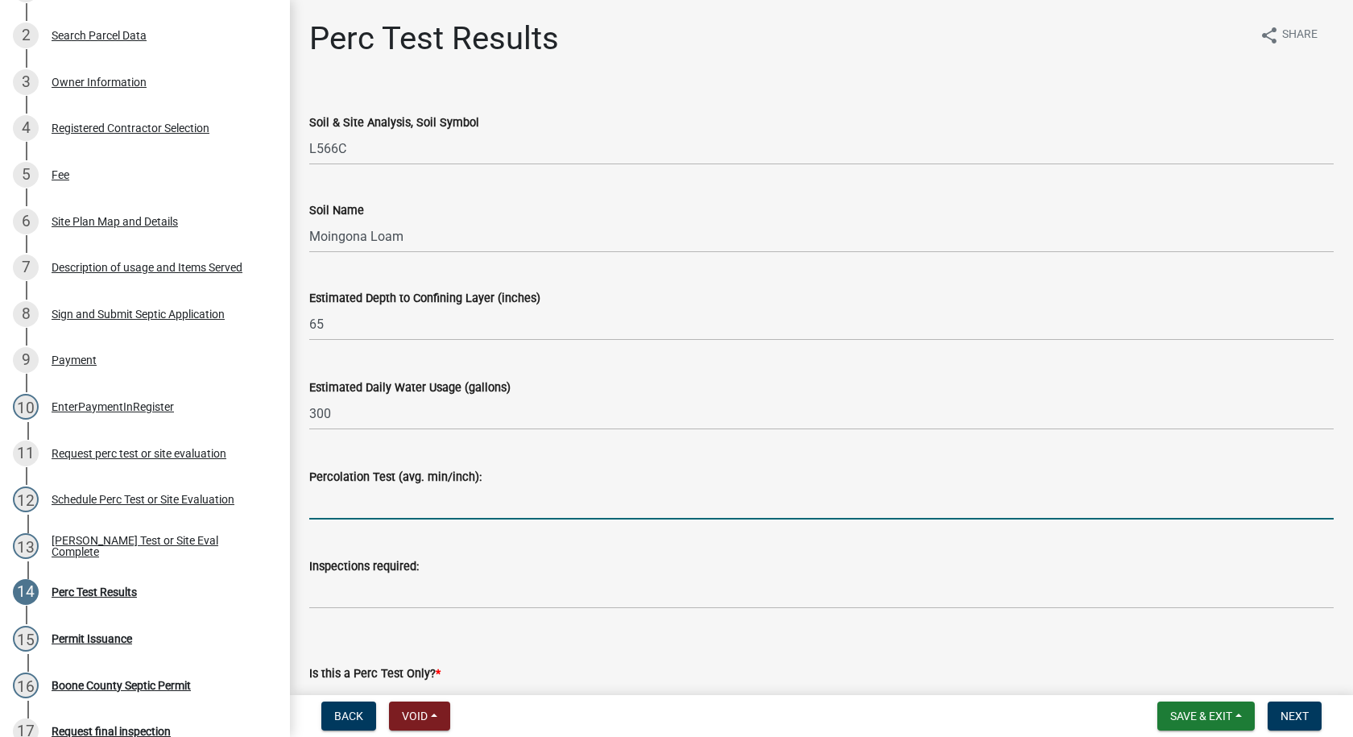
click at [408, 507] on input "text" at bounding box center [821, 503] width 1025 height 33
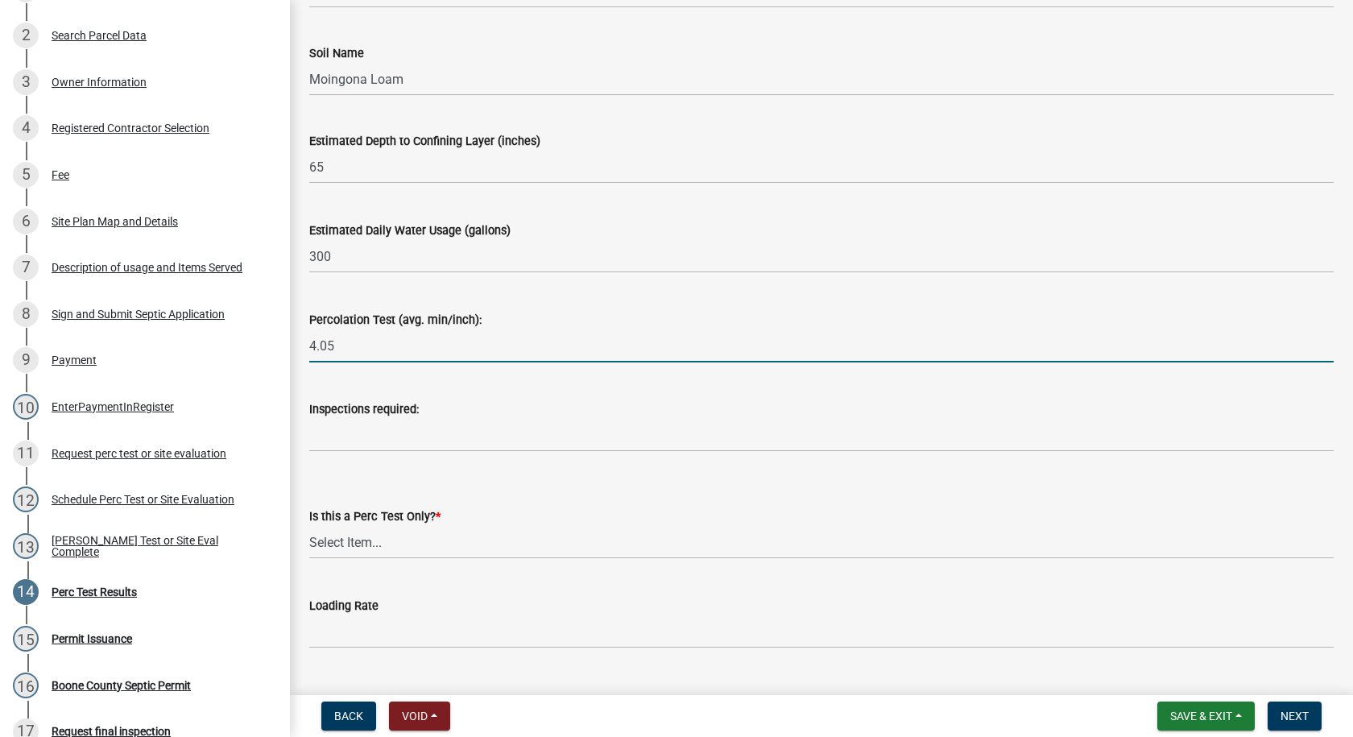
scroll to position [194, 0]
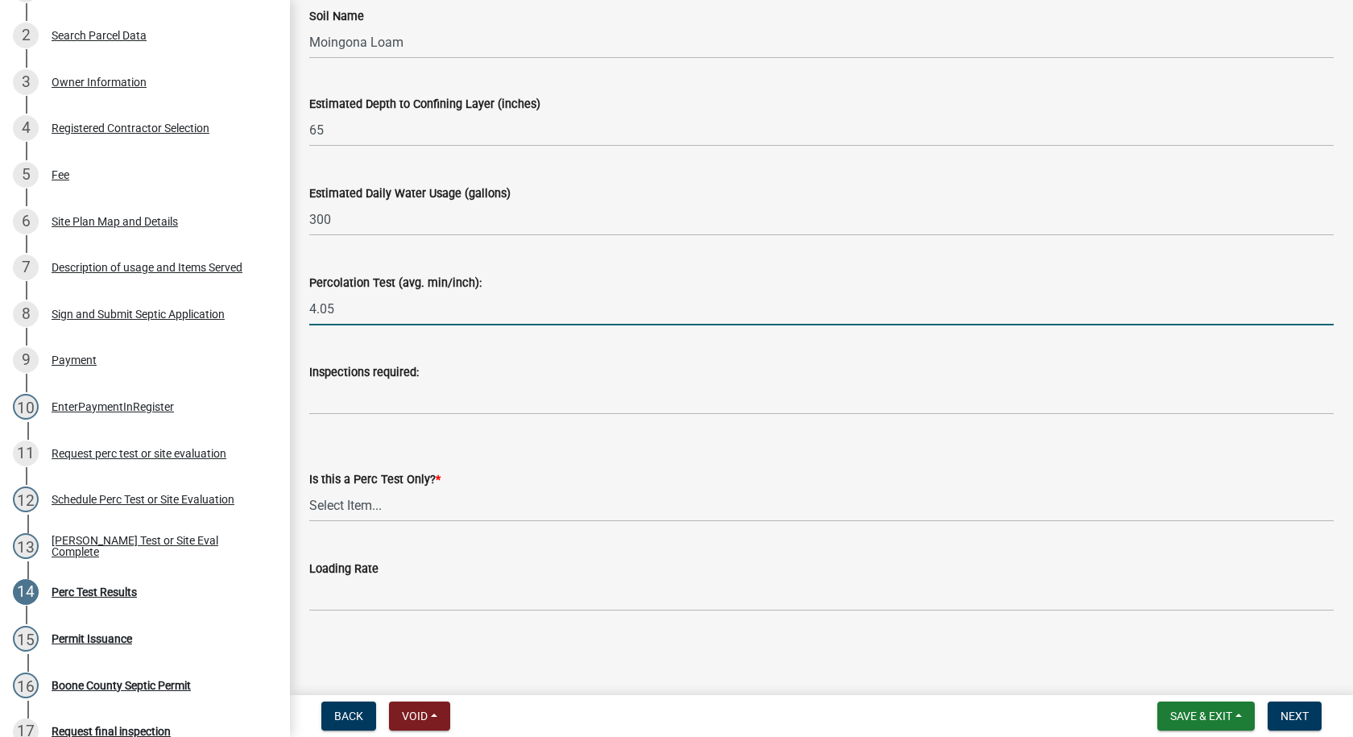
type input "4.05"
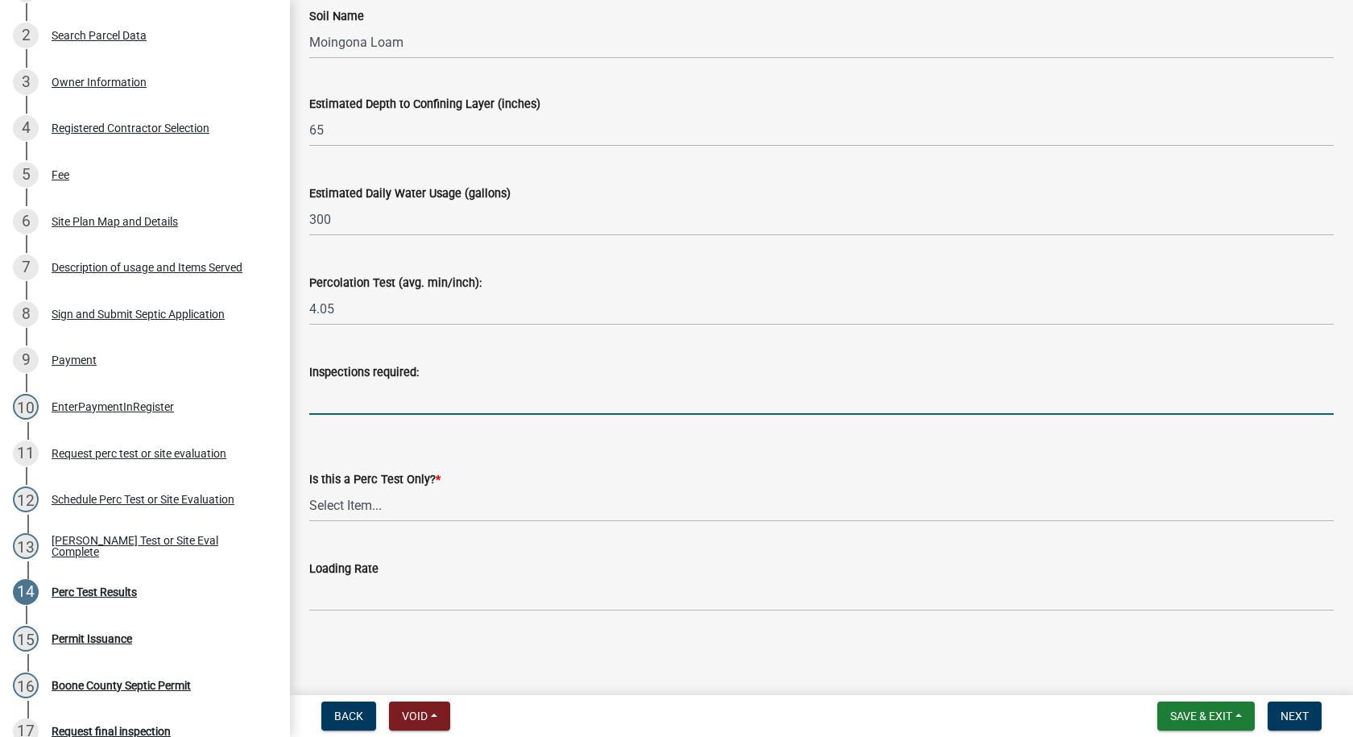
click at [377, 405] on input "Inspections required:" at bounding box center [821, 398] width 1025 height 33
type input "Final"
click at [382, 507] on select "Select Item... Yes No" at bounding box center [821, 505] width 1025 height 33
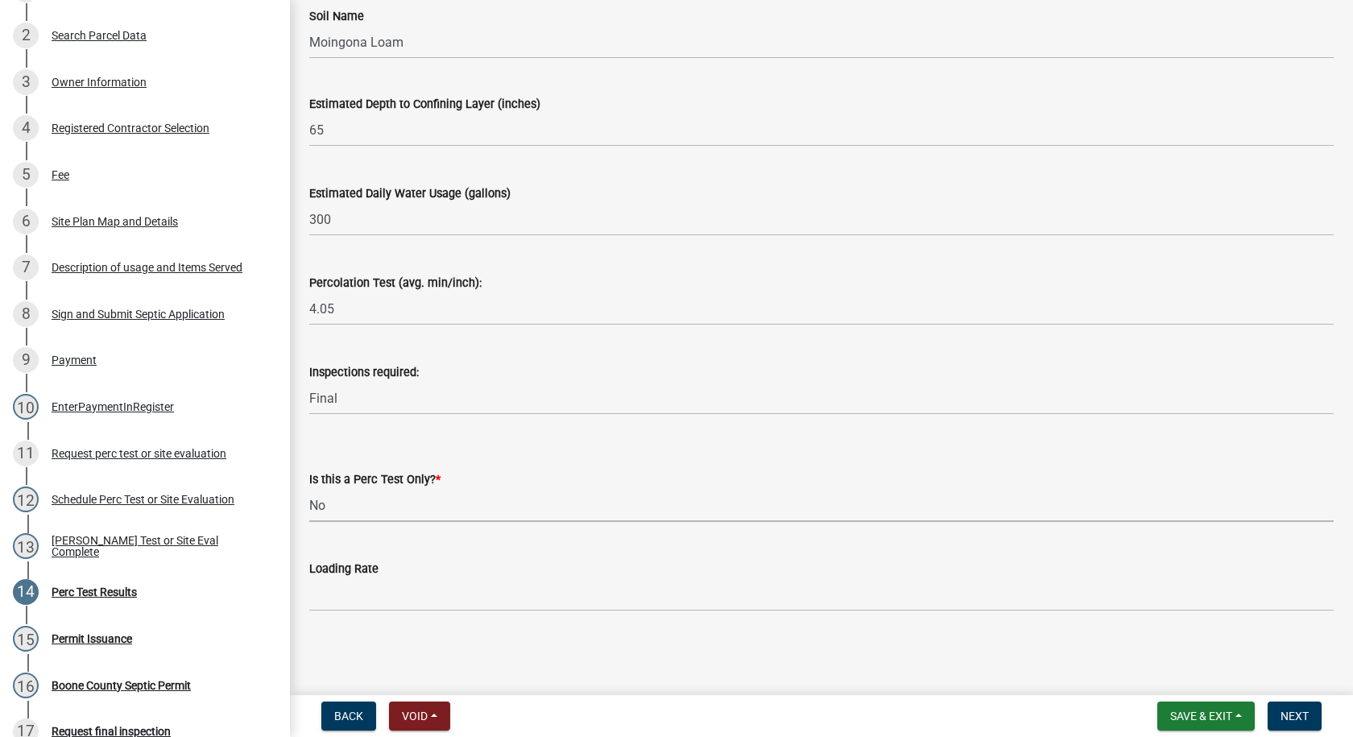
click at [309, 489] on select "Select Item... Yes No" at bounding box center [821, 505] width 1025 height 33
select select "24454754-256b-47dd-bfd0-3cbbb785a58c"
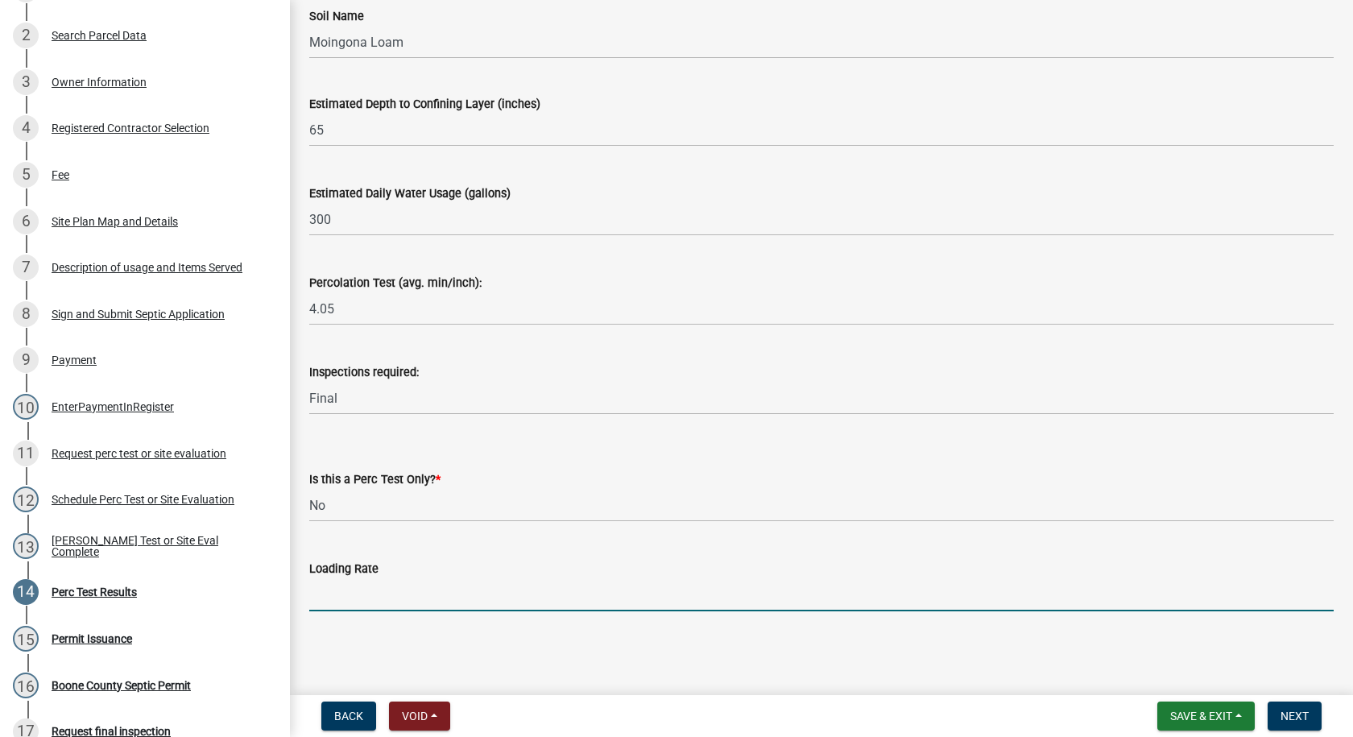
drag, startPoint x: 336, startPoint y: 600, endPoint x: 367, endPoint y: 577, distance: 38.5
click at [335, 601] on input "text" at bounding box center [821, 594] width 1025 height 33
type input "0.8"
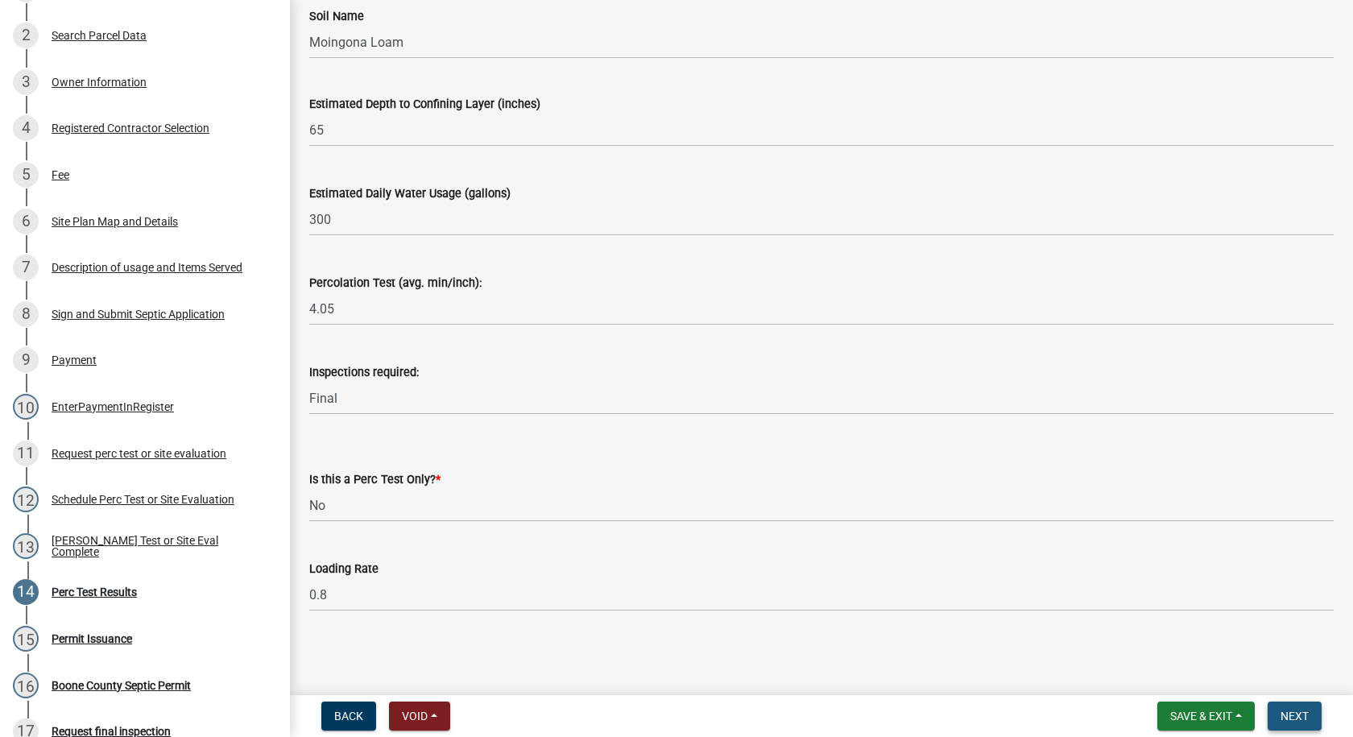
click at [1286, 722] on span "Next" at bounding box center [1295, 716] width 28 height 13
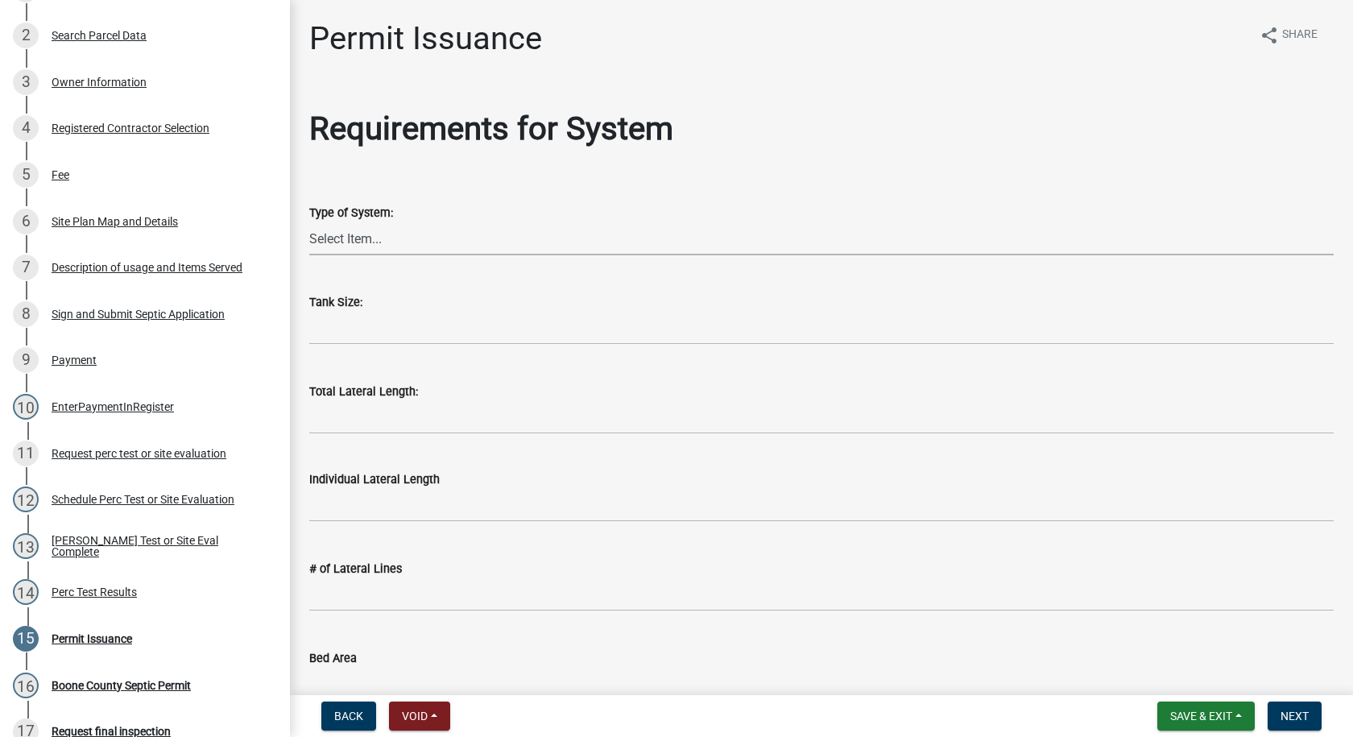
click at [346, 233] on select "Select Item... At grade [GEOGRAPHIC_DATA] Other Peat Sand filter Textile Waterl…" at bounding box center [821, 238] width 1025 height 33
click at [309, 222] on select "Select Item... At grade [GEOGRAPHIC_DATA] Other Peat Sand filter Textile Waterl…" at bounding box center [821, 238] width 1025 height 33
select select "dd49108b-4343-499e-957f-4d6750075002"
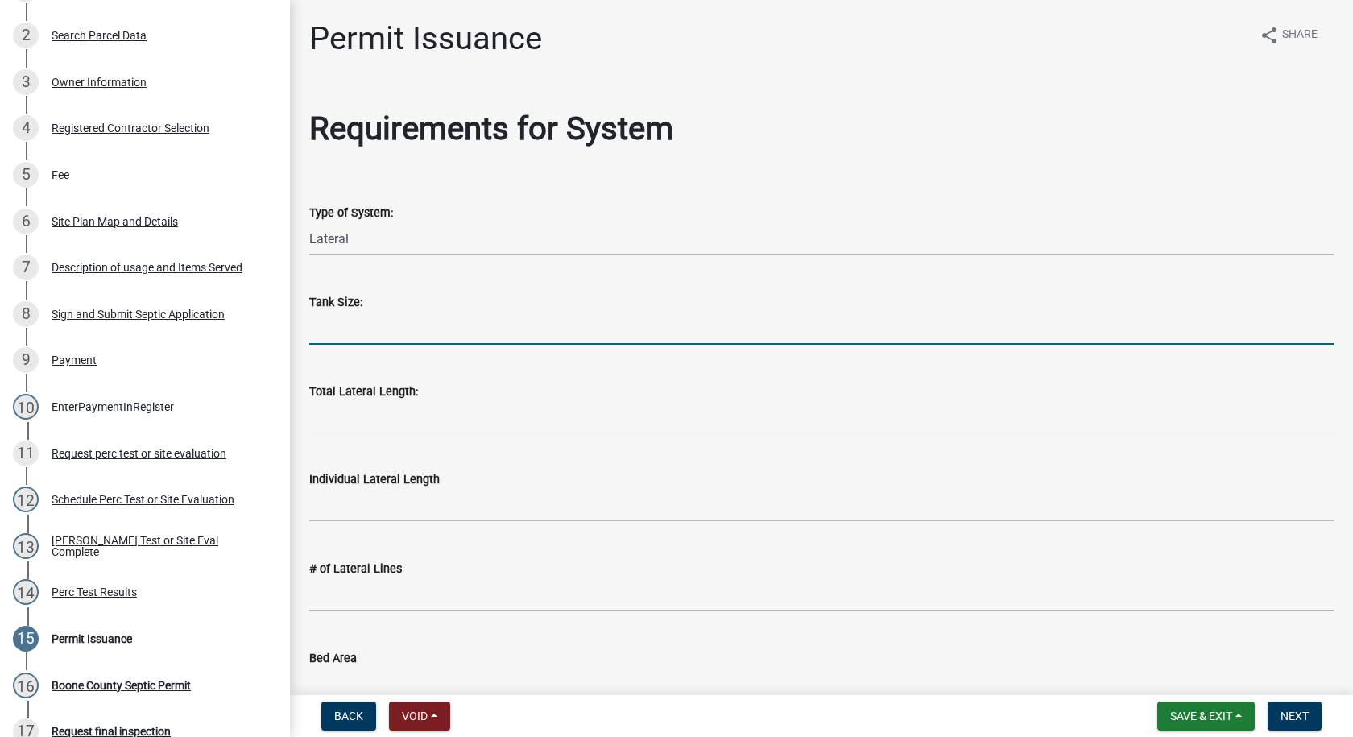
click at [329, 332] on input "text" at bounding box center [821, 328] width 1025 height 33
type input "1250"
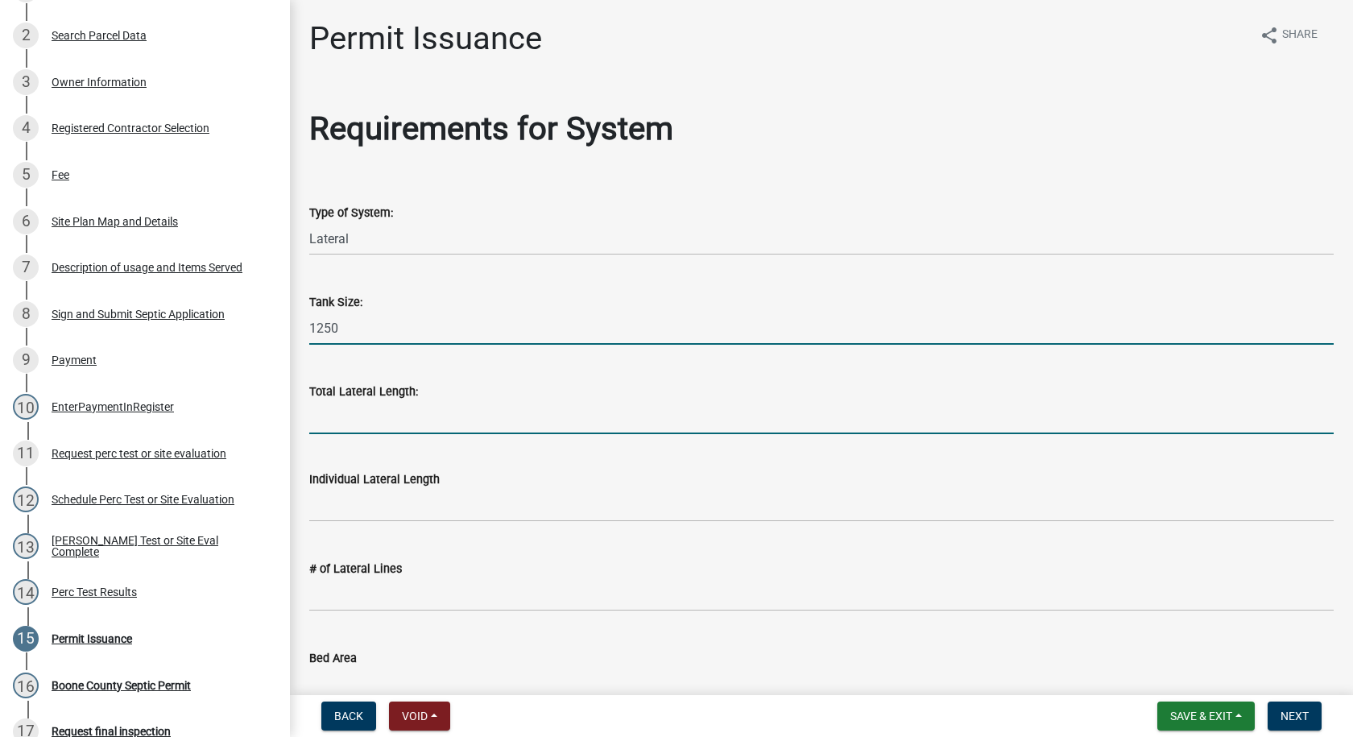
click at [371, 424] on input "Total Lateral Length:" at bounding box center [821, 417] width 1025 height 33
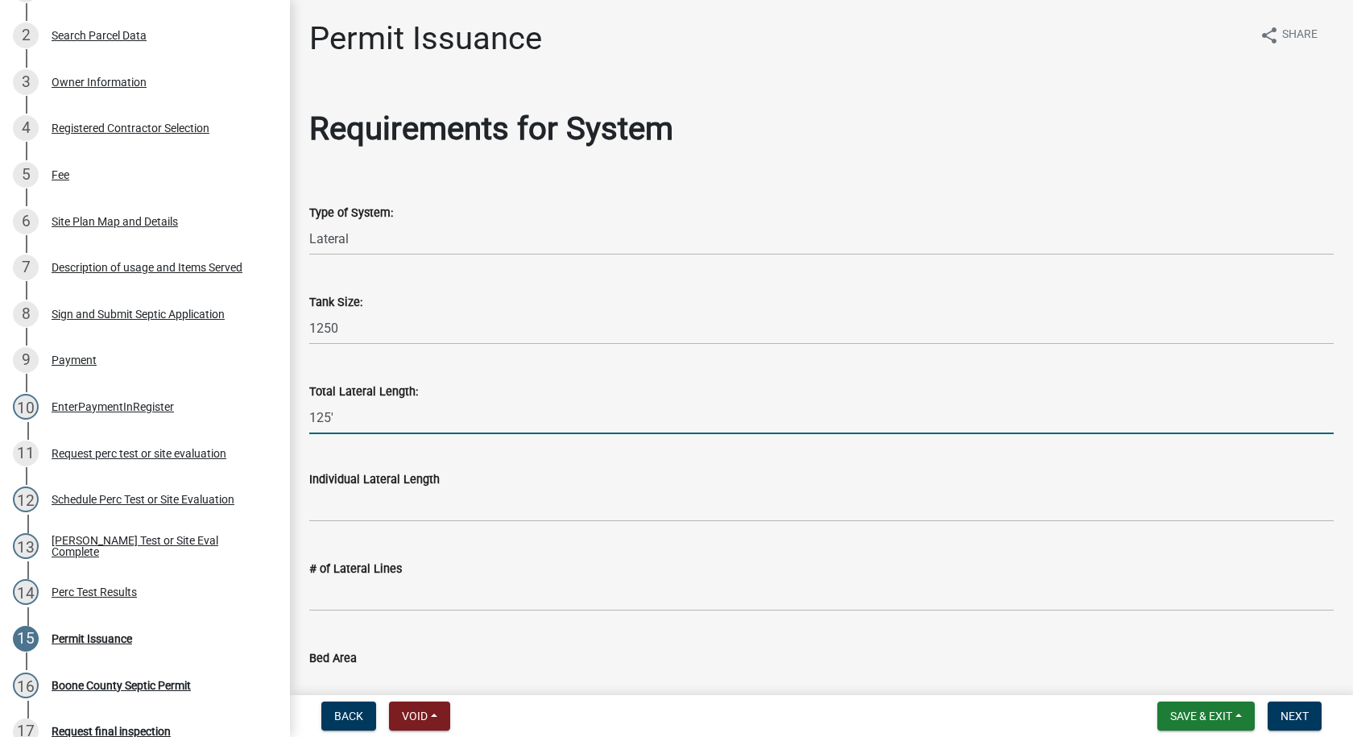
type input "125'"
drag, startPoint x: 363, startPoint y: 507, endPoint x: 365, endPoint y: 517, distance: 10.6
click at [364, 514] on input "text" at bounding box center [821, 505] width 1025 height 33
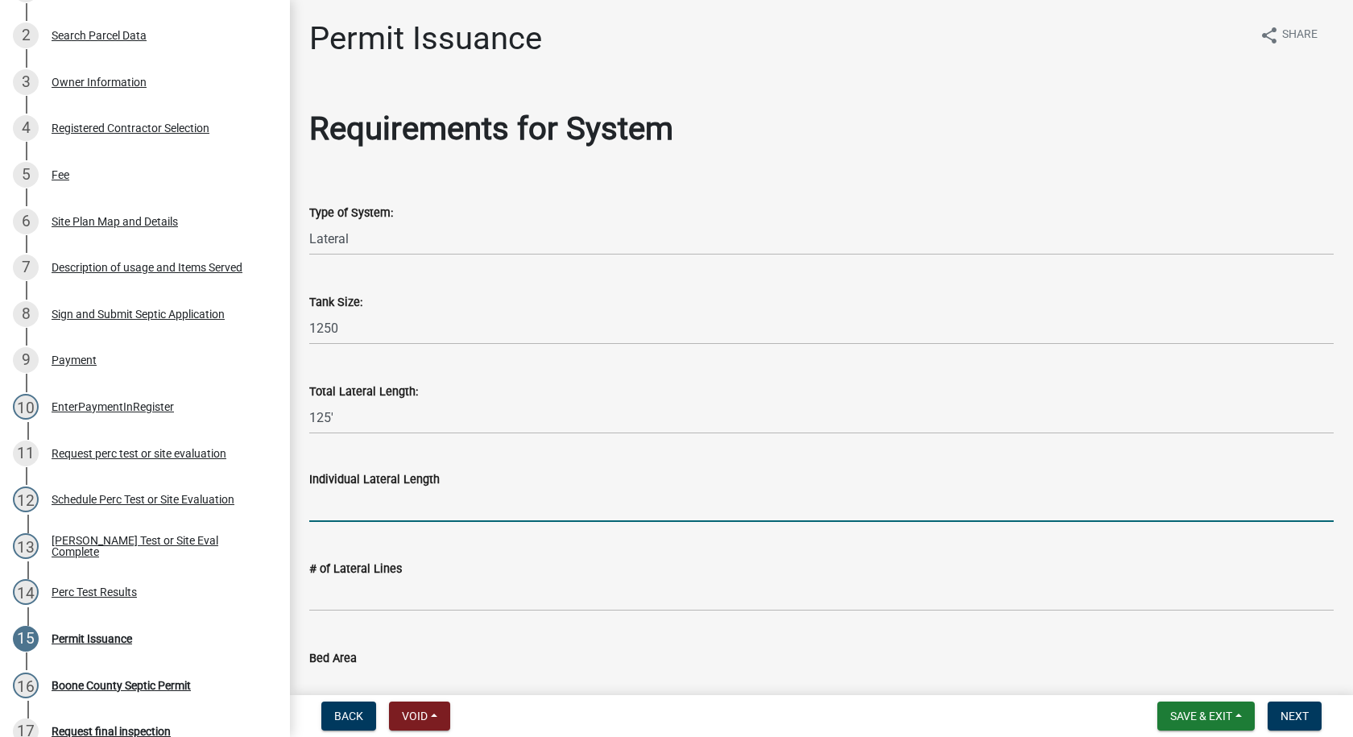
type input "64"
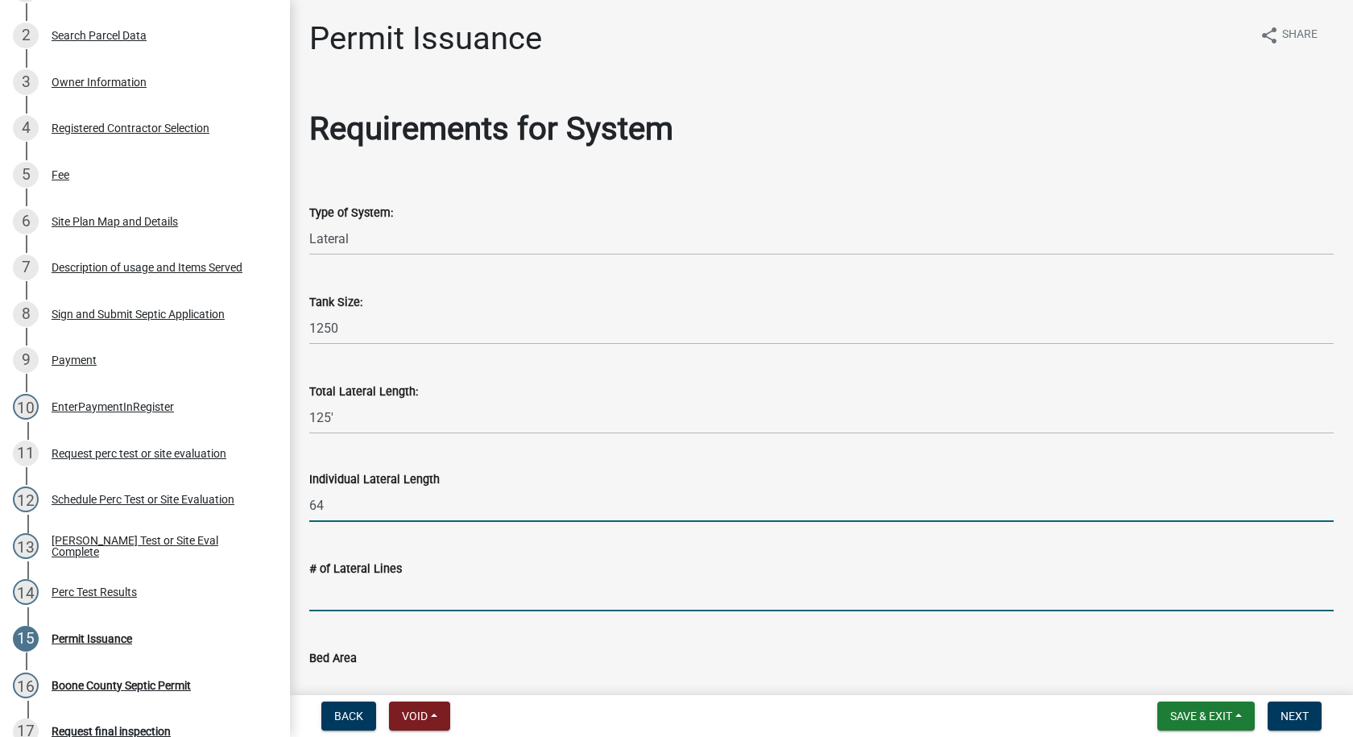
click at [370, 601] on input "text" at bounding box center [821, 594] width 1025 height 33
type input "2"
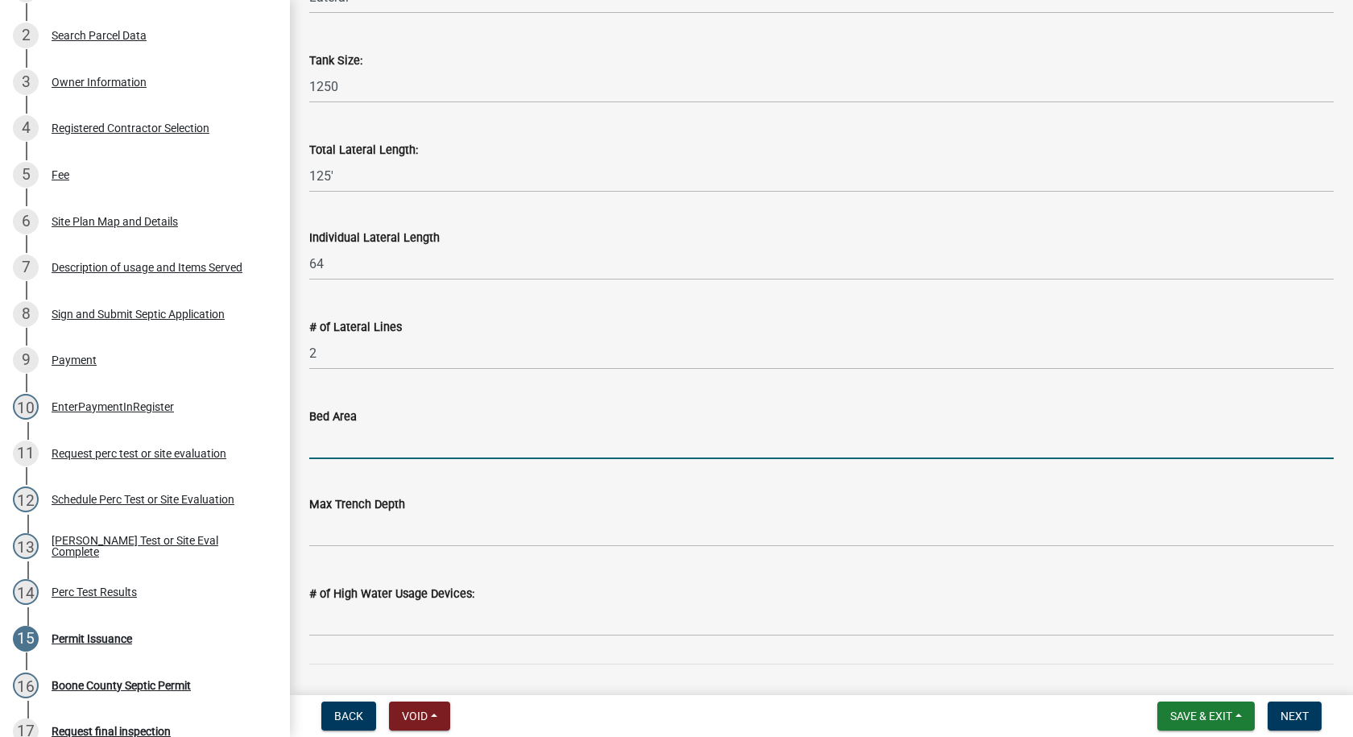
click at [329, 445] on input "Bed Area" at bounding box center [821, 442] width 1025 height 33
type input "125' of 3' wide lateral"
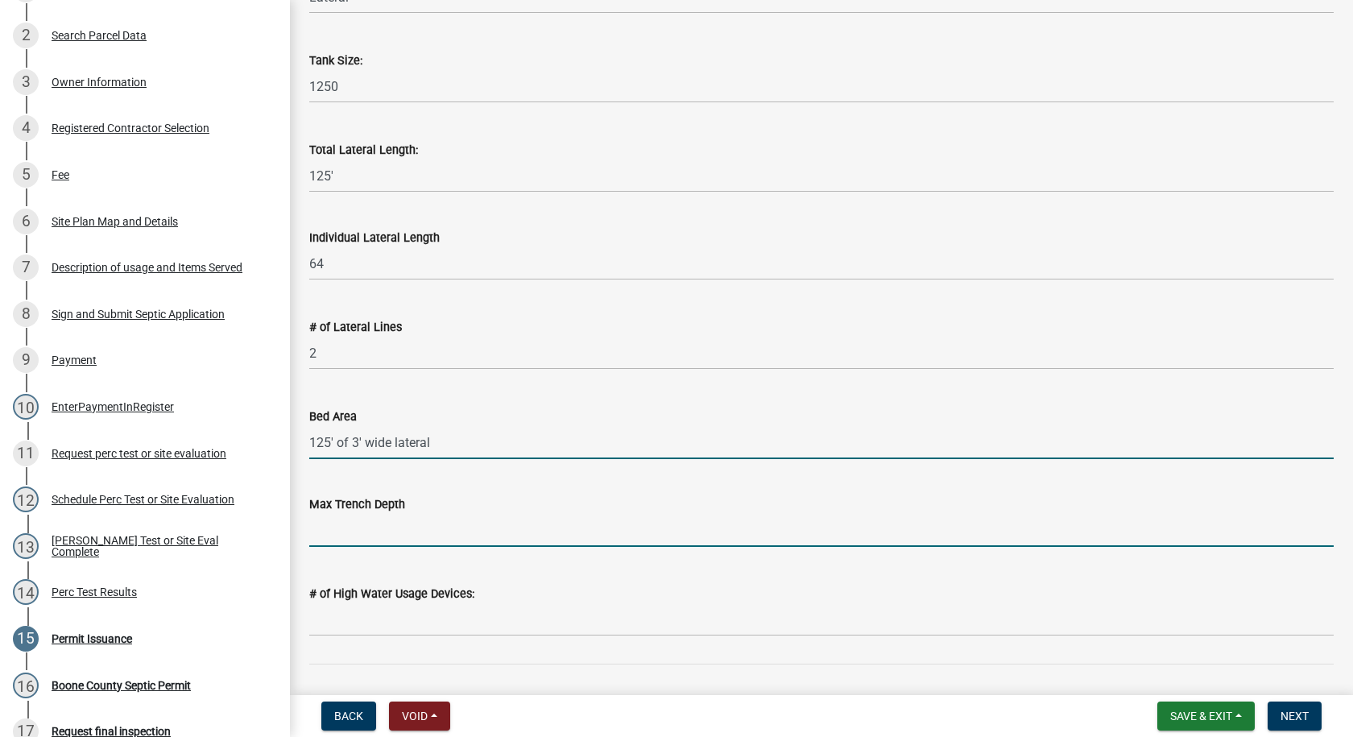
click at [344, 536] on input "text" at bounding box center [821, 530] width 1025 height 33
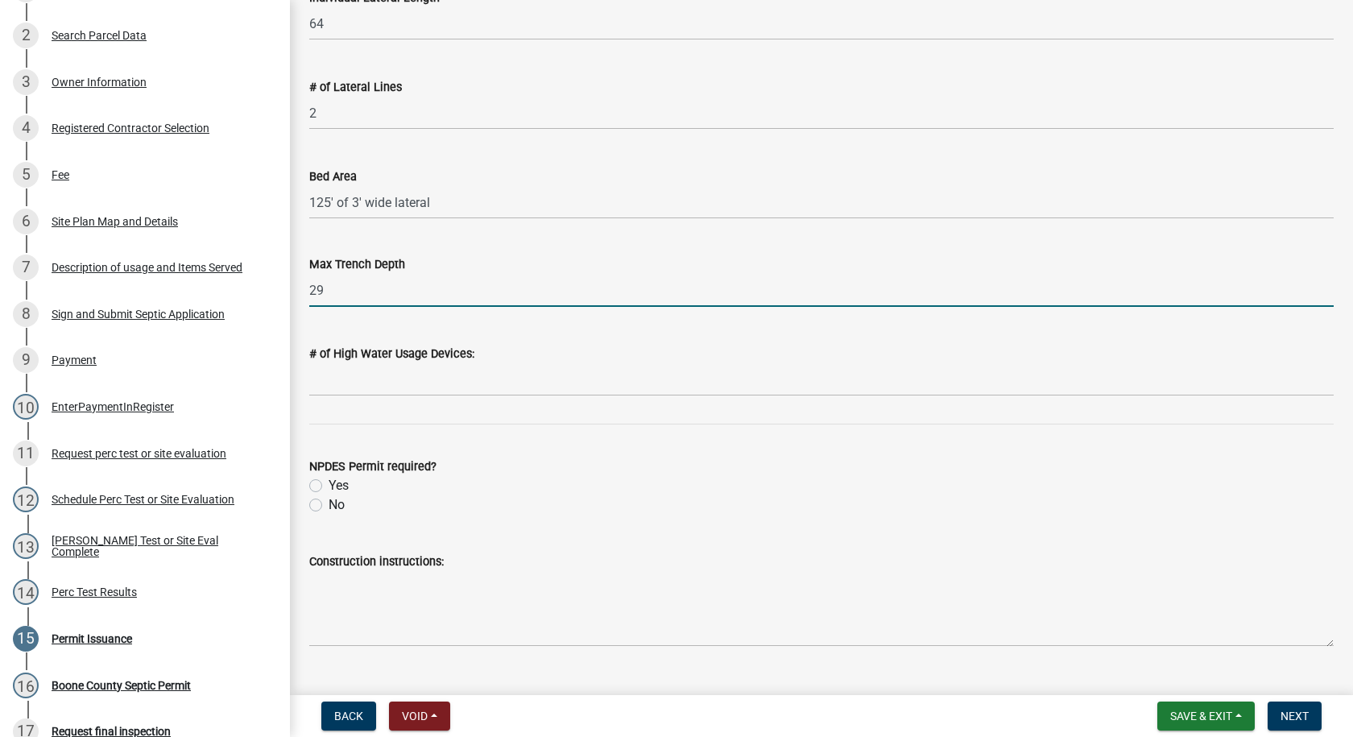
scroll to position [483, 0]
type input "29"
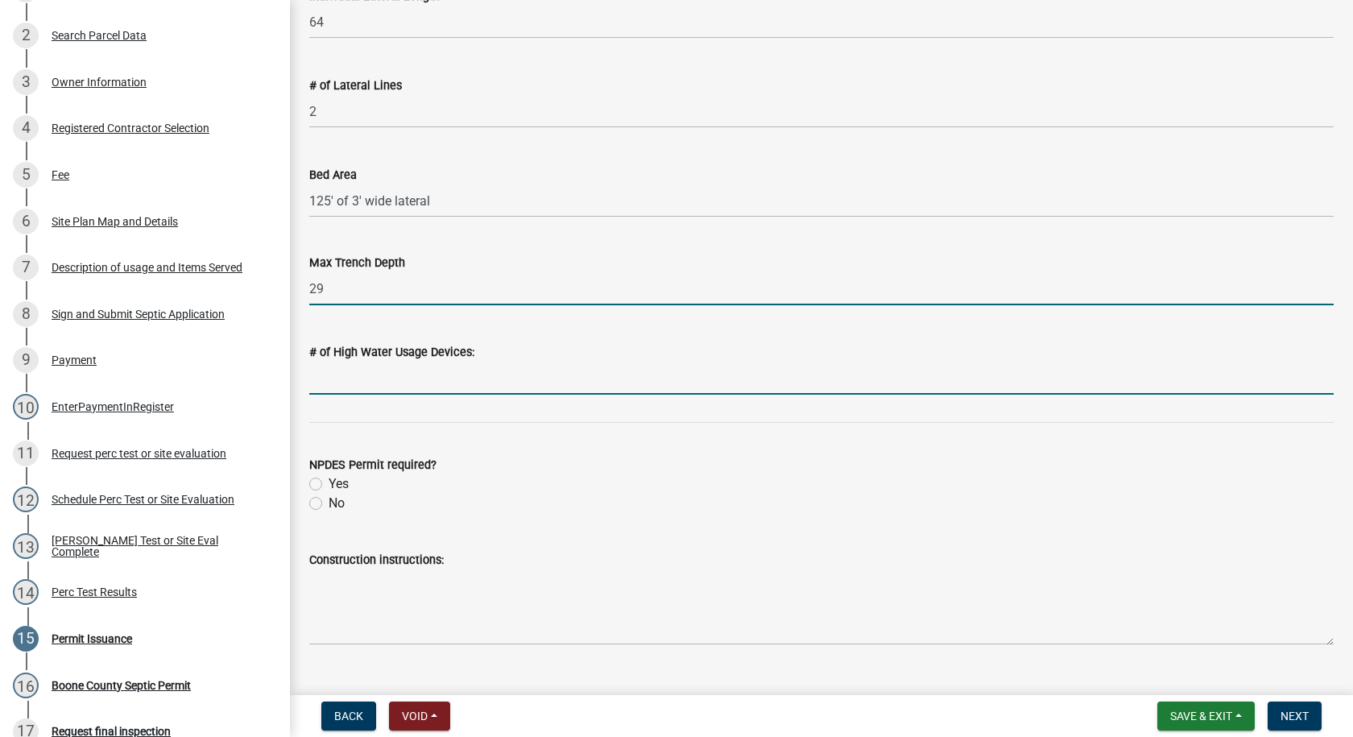
click at [358, 380] on input "text" at bounding box center [821, 378] width 1025 height 33
type input "0"
click at [329, 503] on label "No" at bounding box center [337, 503] width 16 height 19
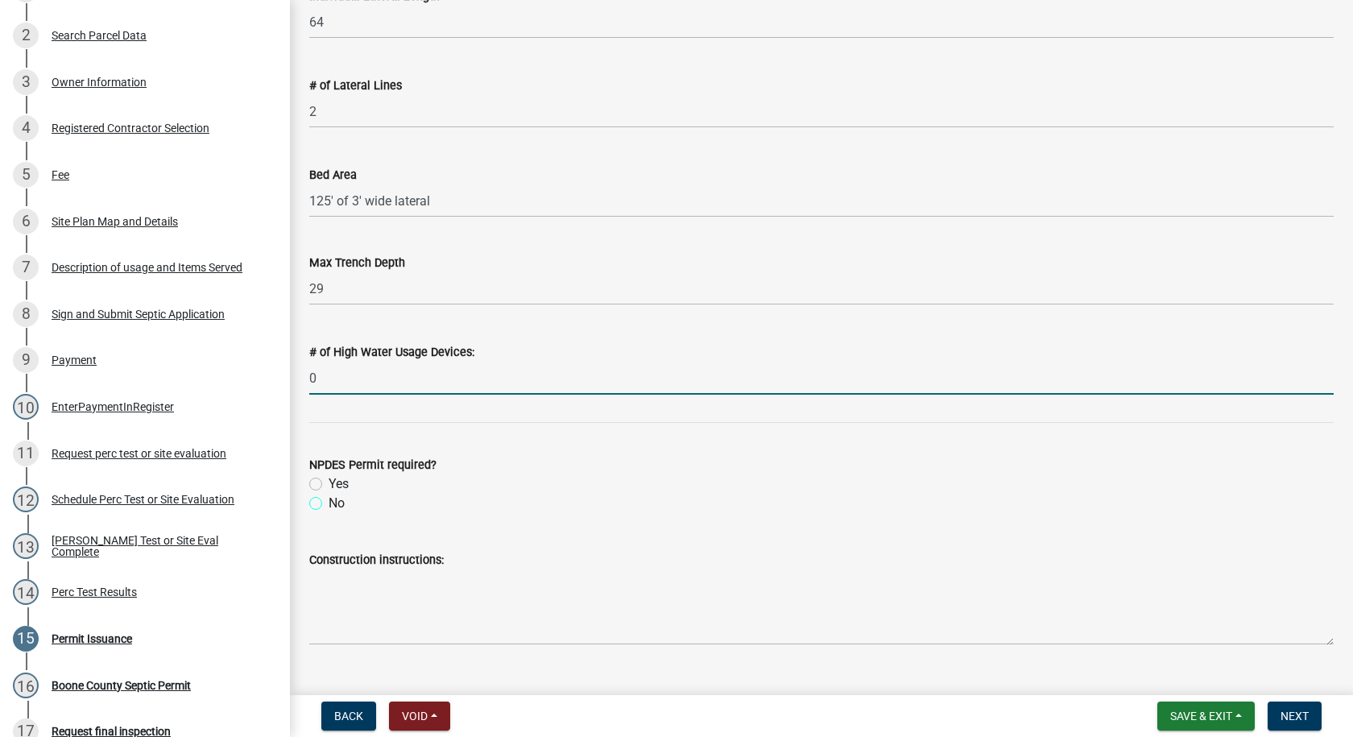
click at [329, 503] on input "No" at bounding box center [334, 499] width 10 height 10
radio input "true"
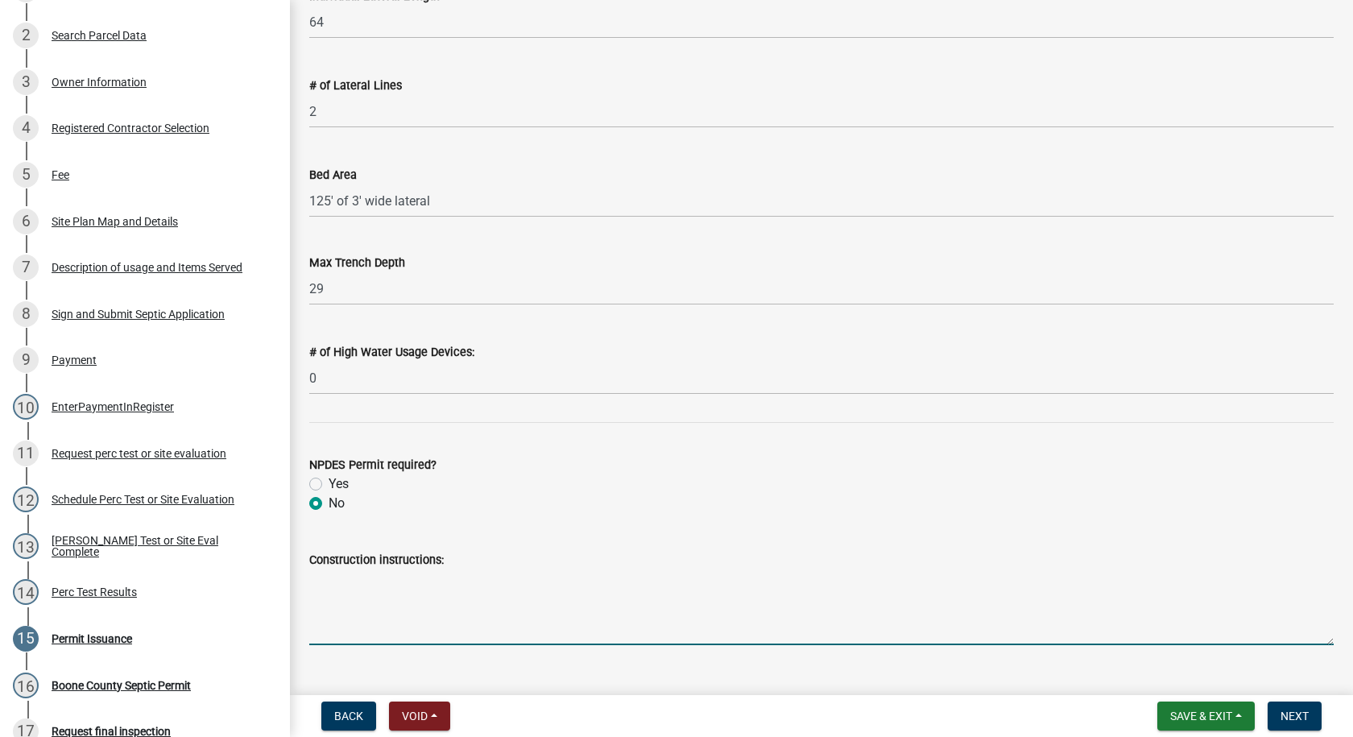
click at [336, 582] on textarea "Construction instructions:" at bounding box center [821, 607] width 1025 height 76
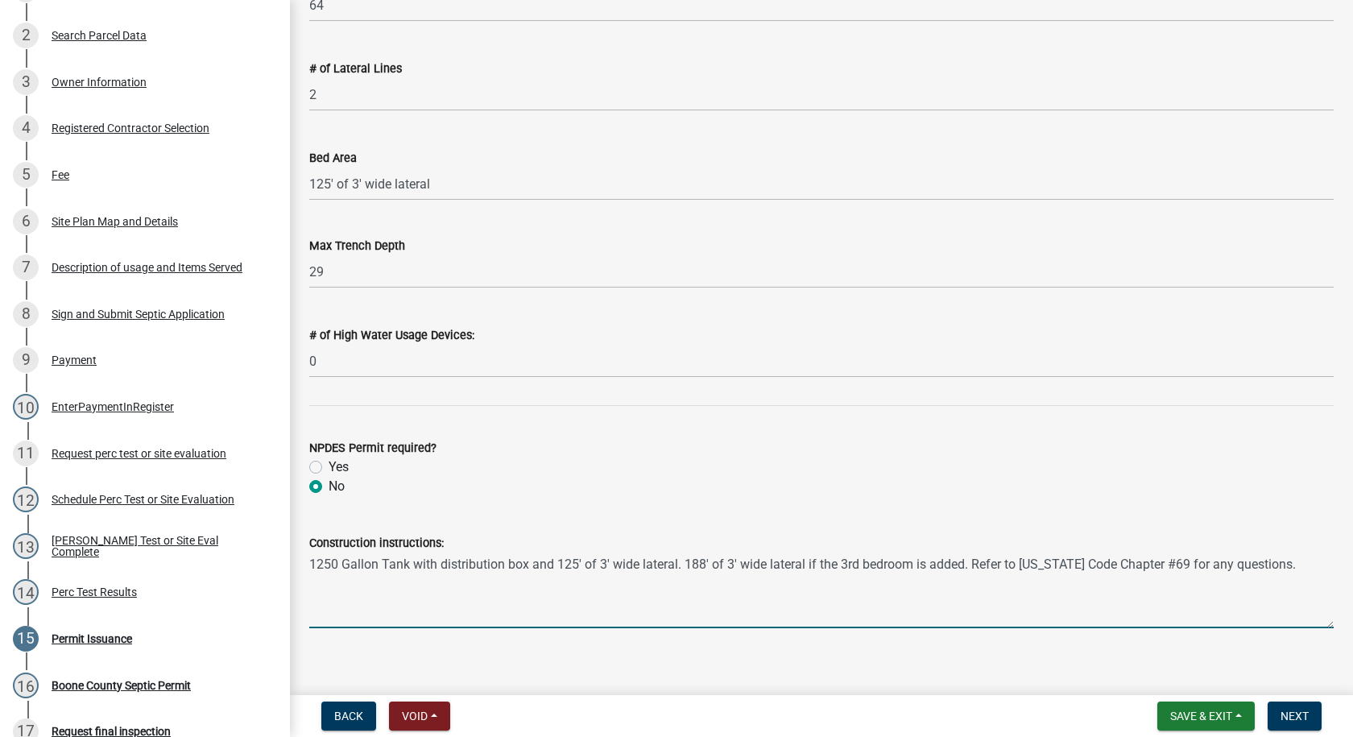
scroll to position [516, 0]
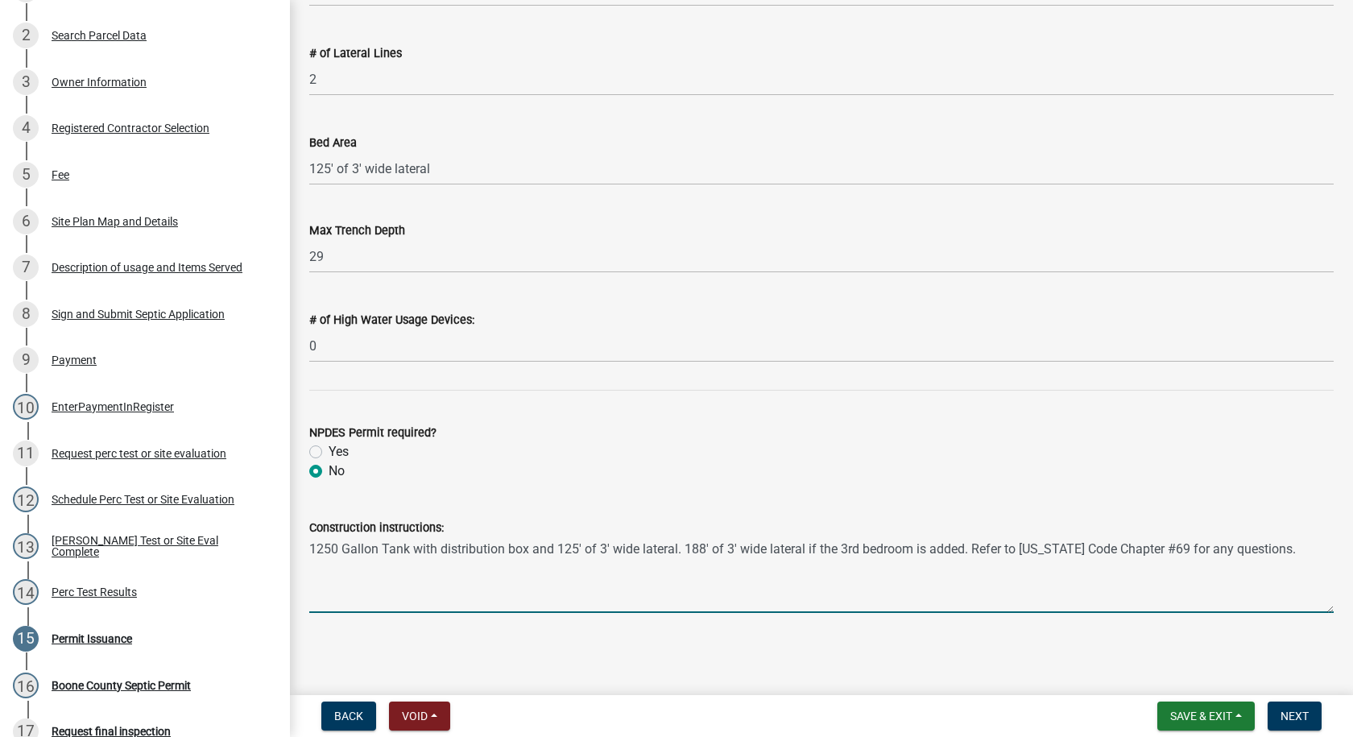
click at [965, 548] on textarea "1250 Gallon Tank with distribution box and 125' of 3' wide lateral. 188' of 3' …" at bounding box center [821, 575] width 1025 height 76
click at [1253, 549] on textarea "1250 Gallon Tank with distribution box and 125' of 3' wide lateral. 188' of 3' …" at bounding box center [821, 575] width 1025 height 76
click at [493, 560] on textarea "1250 Gallon Tank with distribution box and 125' of 3' wide lateral. 188' of 3' …" at bounding box center [821, 575] width 1025 height 76
type textarea "1250 Gallon Tank with distribution box and 125' of 3' wide lateral. 188' of 3' …"
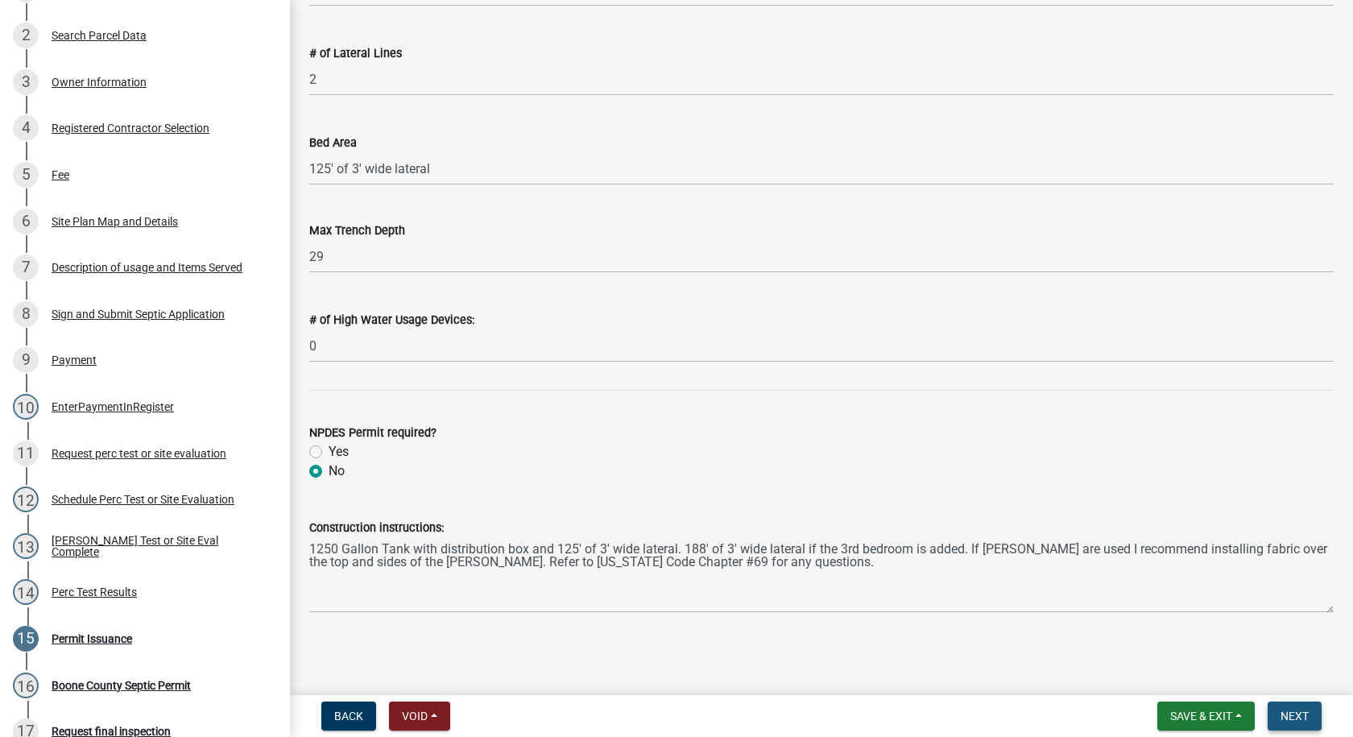
click at [1282, 713] on span "Next" at bounding box center [1295, 716] width 28 height 13
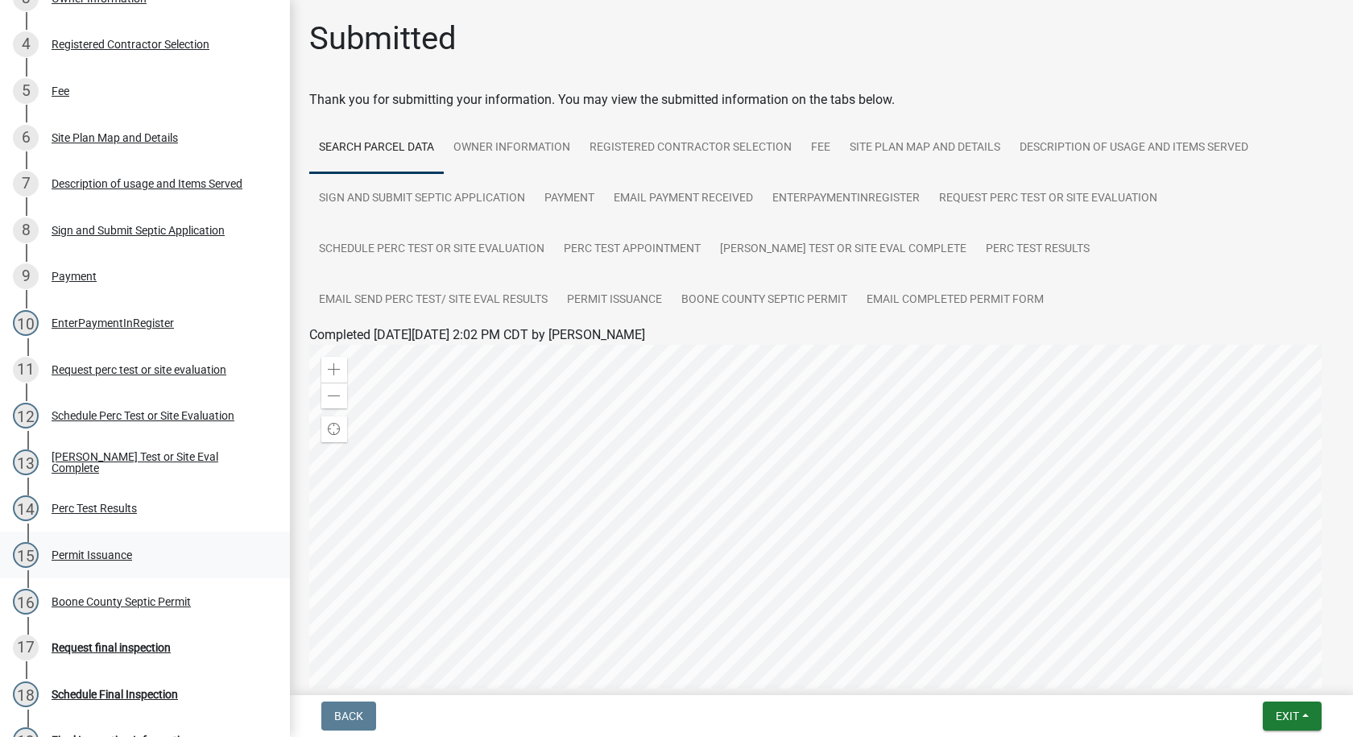
scroll to position [564, 0]
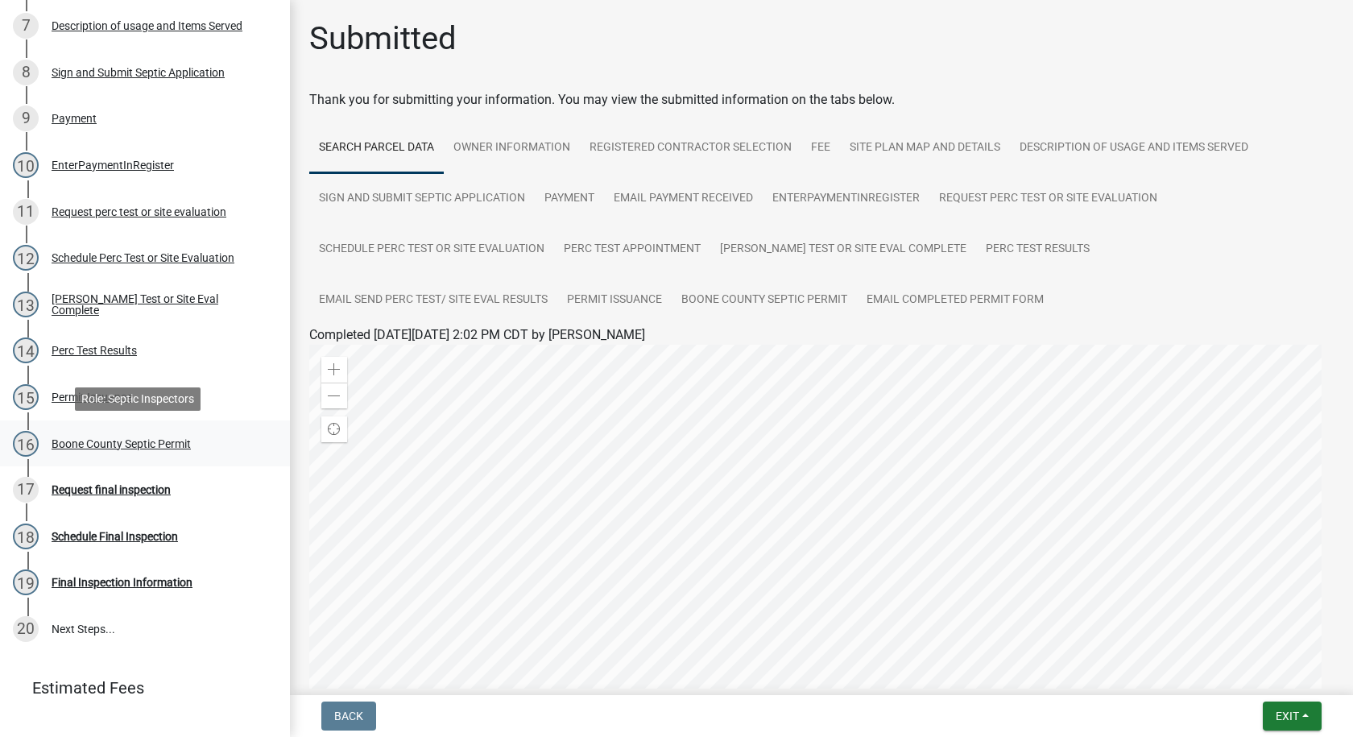
click at [109, 442] on div "Boone County Septic Permit" at bounding box center [121, 443] width 139 height 11
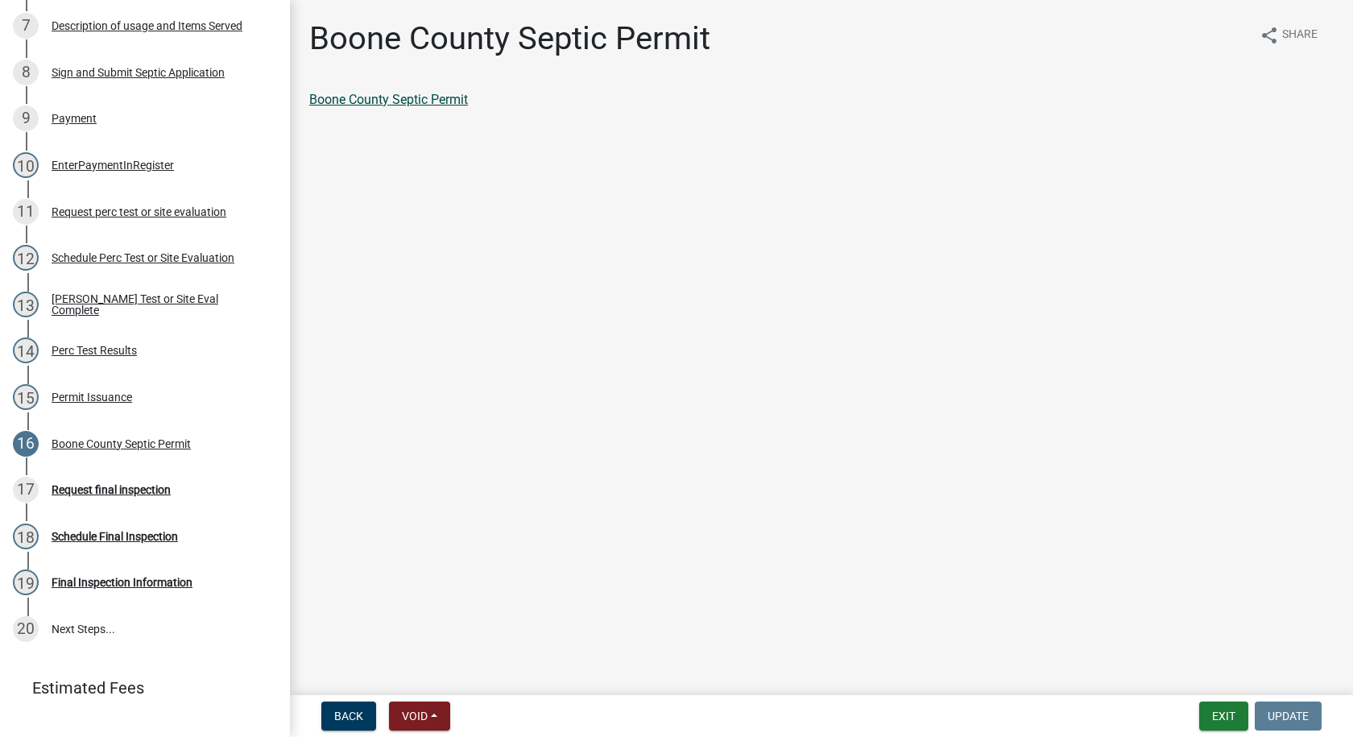
click at [414, 100] on link "Boone County Septic Permit" at bounding box center [388, 99] width 159 height 15
